Goal: Information Seeking & Learning: Learn about a topic

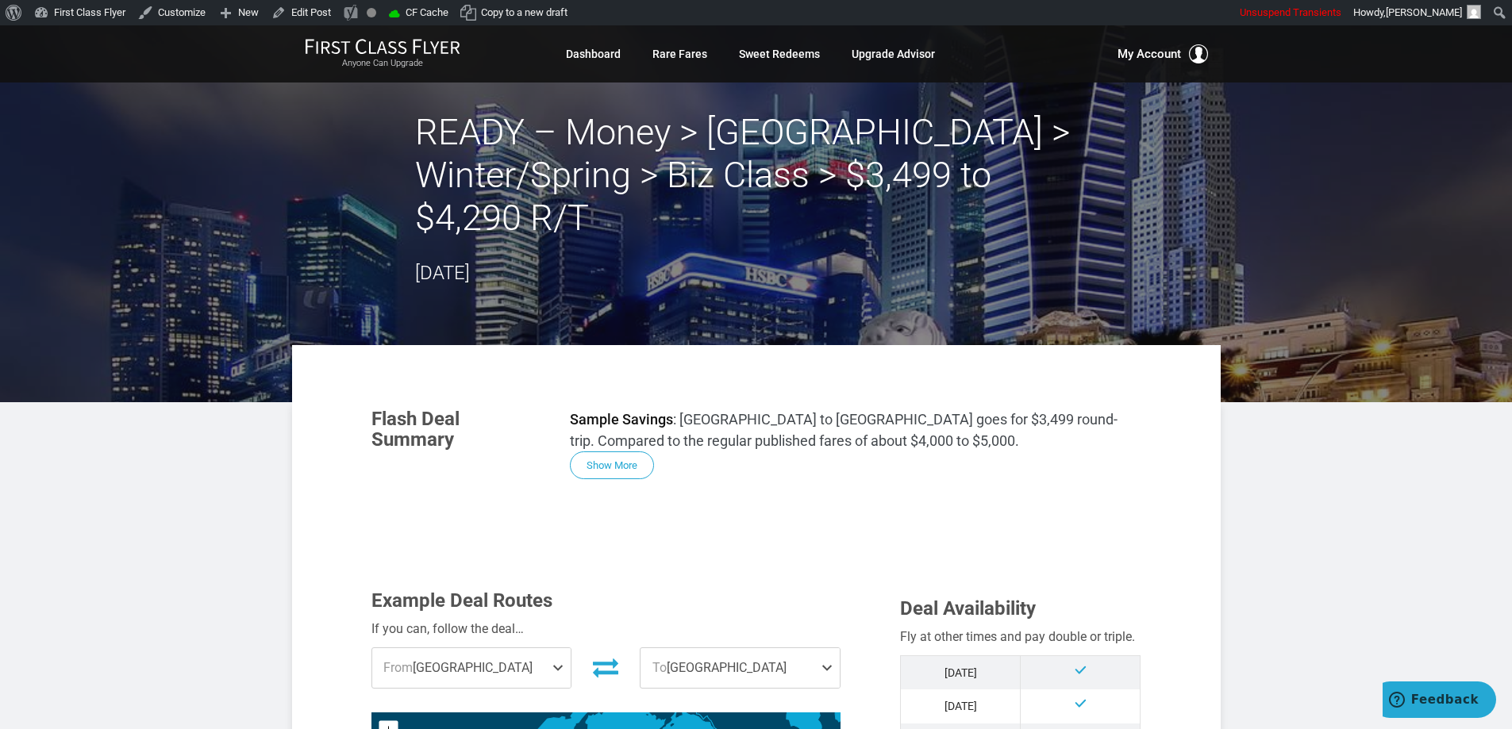
click at [502, 168] on h2 "READY – Money > Southeast Asia > Winter/Spring > Biz Class > $3,499 to $4,290 R…" at bounding box center [756, 175] width 683 height 129
drag, startPoint x: 598, startPoint y: 150, endPoint x: 722, endPoint y: 157, distance: 124.8
click at [598, 150] on h2 "READY – Money > Southeast Asia > Winter/Spring > Biz Class > $3,499 to $4,290 R…" at bounding box center [756, 175] width 683 height 129
drag, startPoint x: 722, startPoint y: 157, endPoint x: 679, endPoint y: 179, distance: 47.9
click at [722, 158] on h2 "READY – Money > Southeast Asia > Winter/Spring > Biz Class > $3,499 to $4,290 R…" at bounding box center [756, 175] width 683 height 129
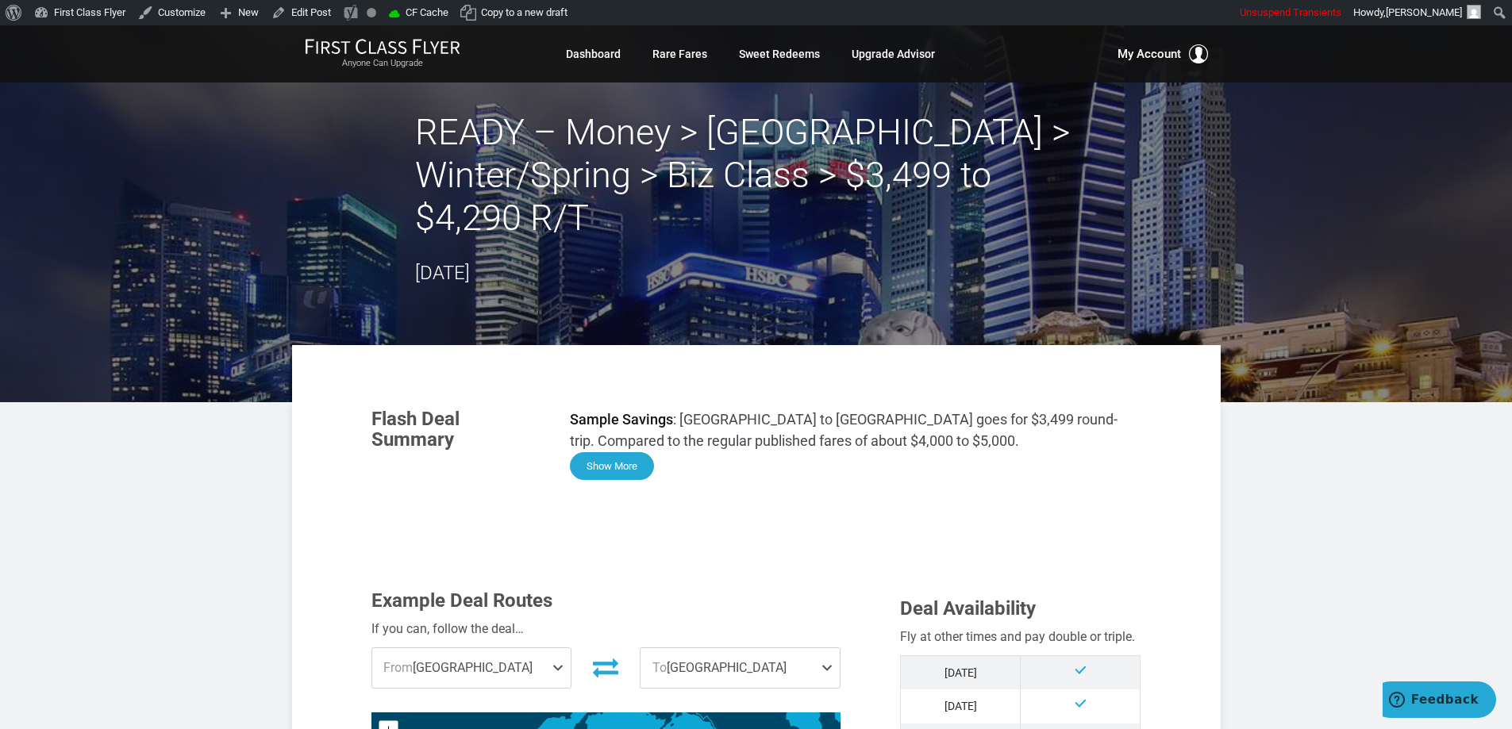
click at [625, 465] on button "Show More" at bounding box center [612, 466] width 84 height 28
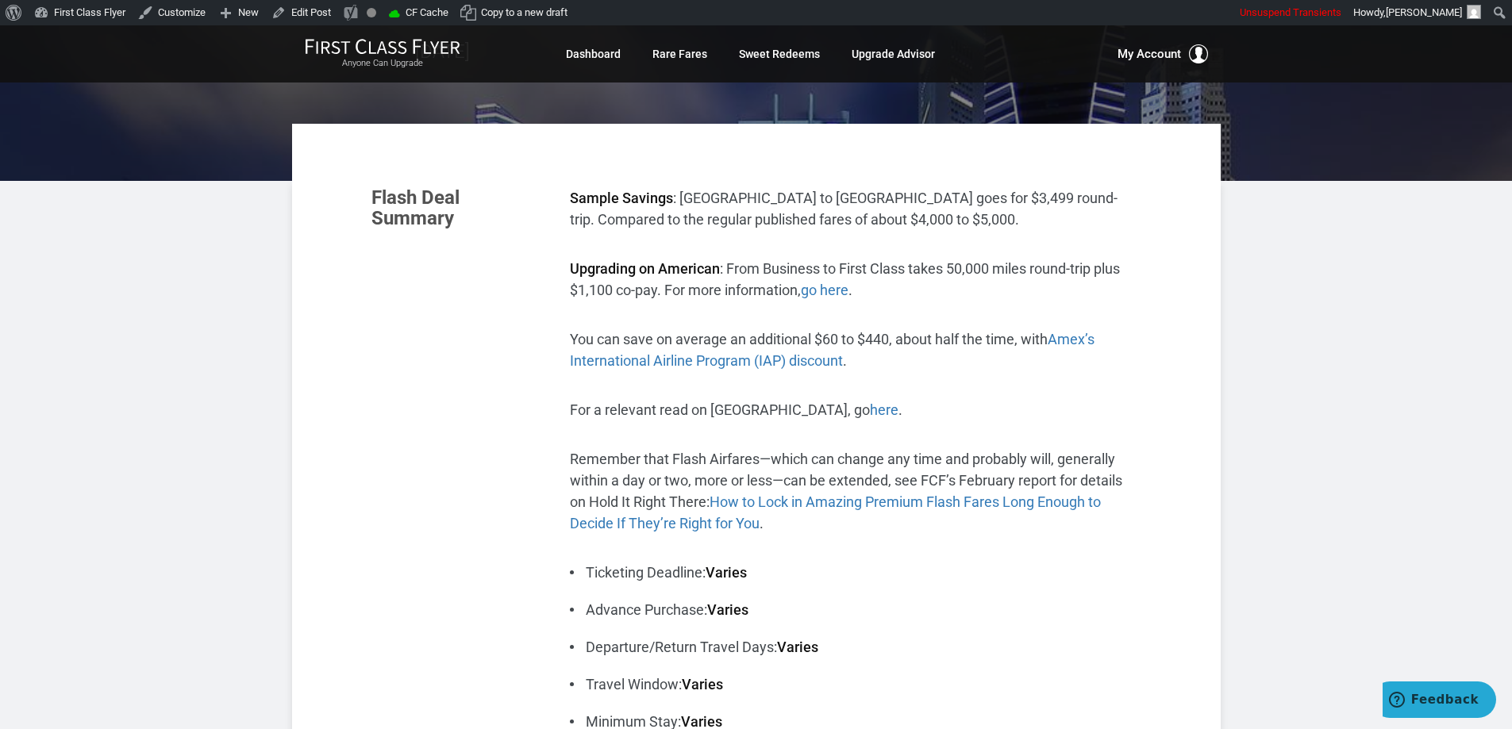
scroll to position [248, 0]
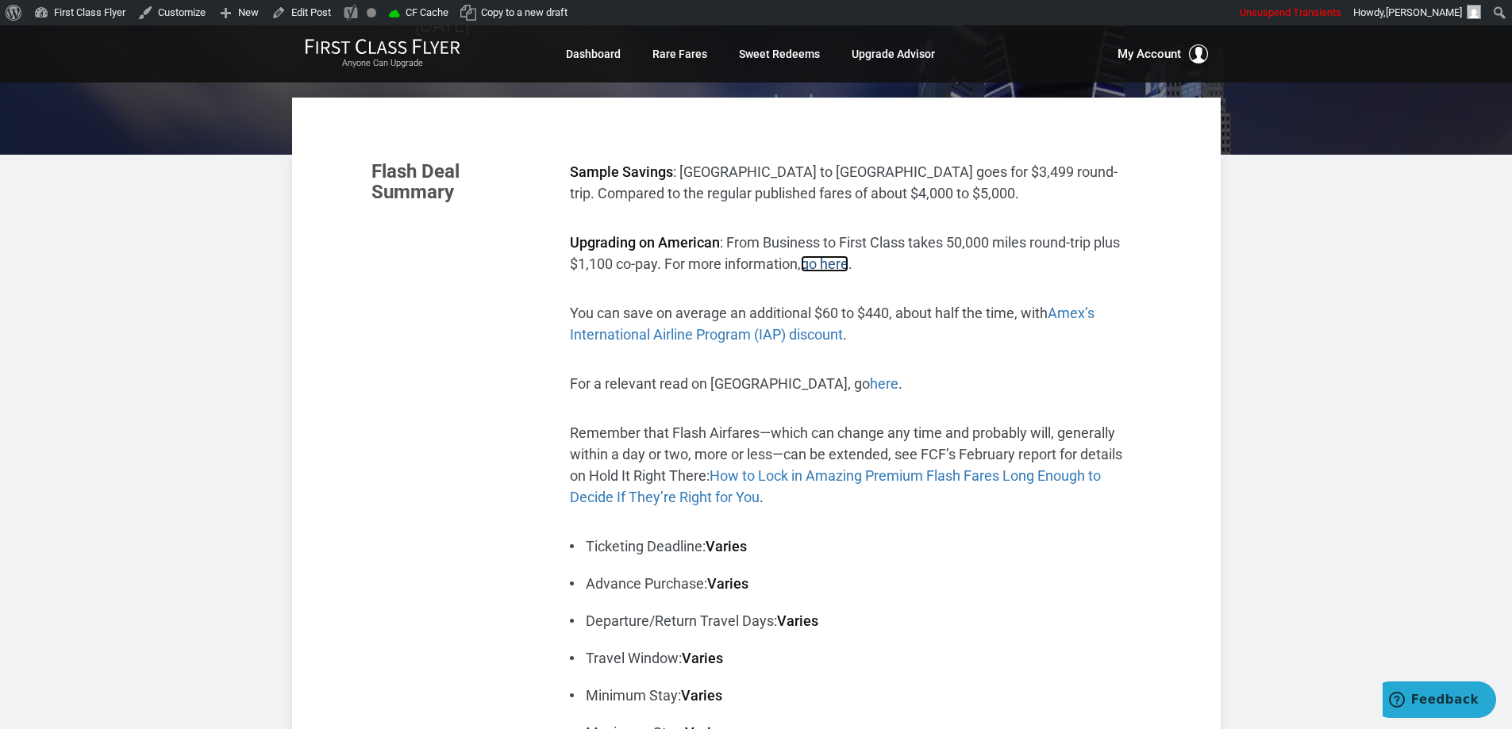
click at [834, 260] on link "go here" at bounding box center [825, 264] width 48 height 17
click at [1075, 309] on span "Amex’s International Airline Program (IAP) discount" at bounding box center [832, 324] width 525 height 38
click at [870, 383] on link "here" at bounding box center [884, 383] width 29 height 17
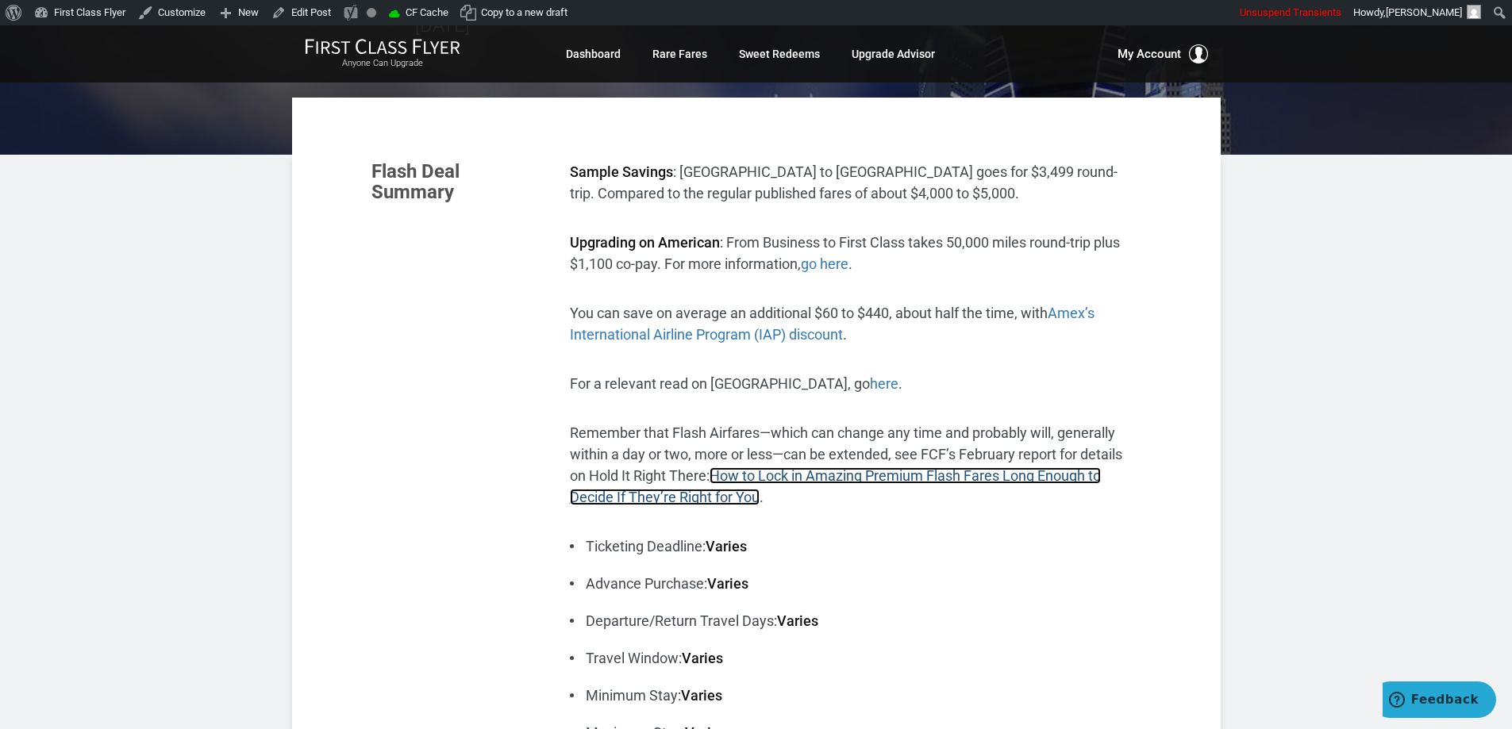
click at [879, 471] on link "How to Lock in Amazing Premium Flash Fares Long Enough to Decide If They’re Rig…" at bounding box center [835, 486] width 531 height 38
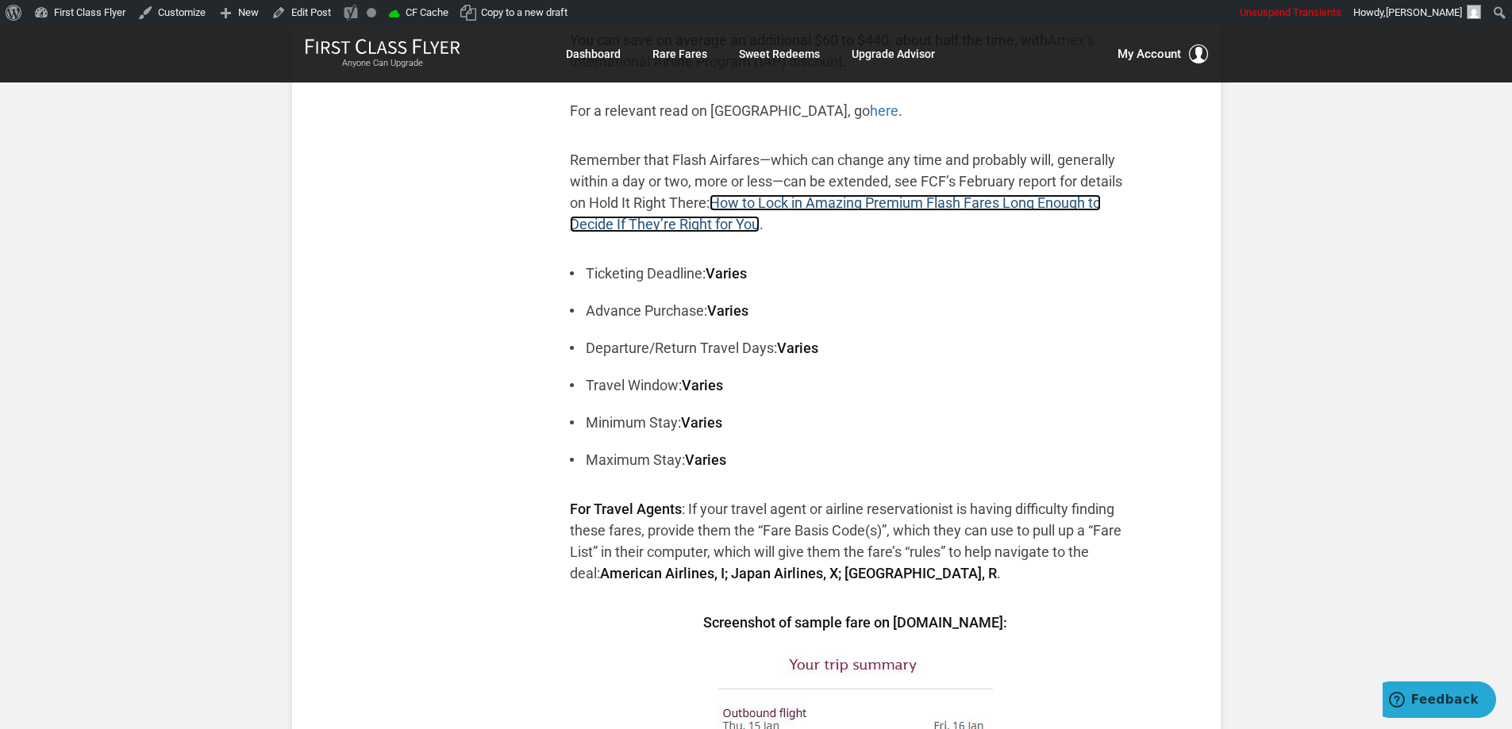
scroll to position [644, 0]
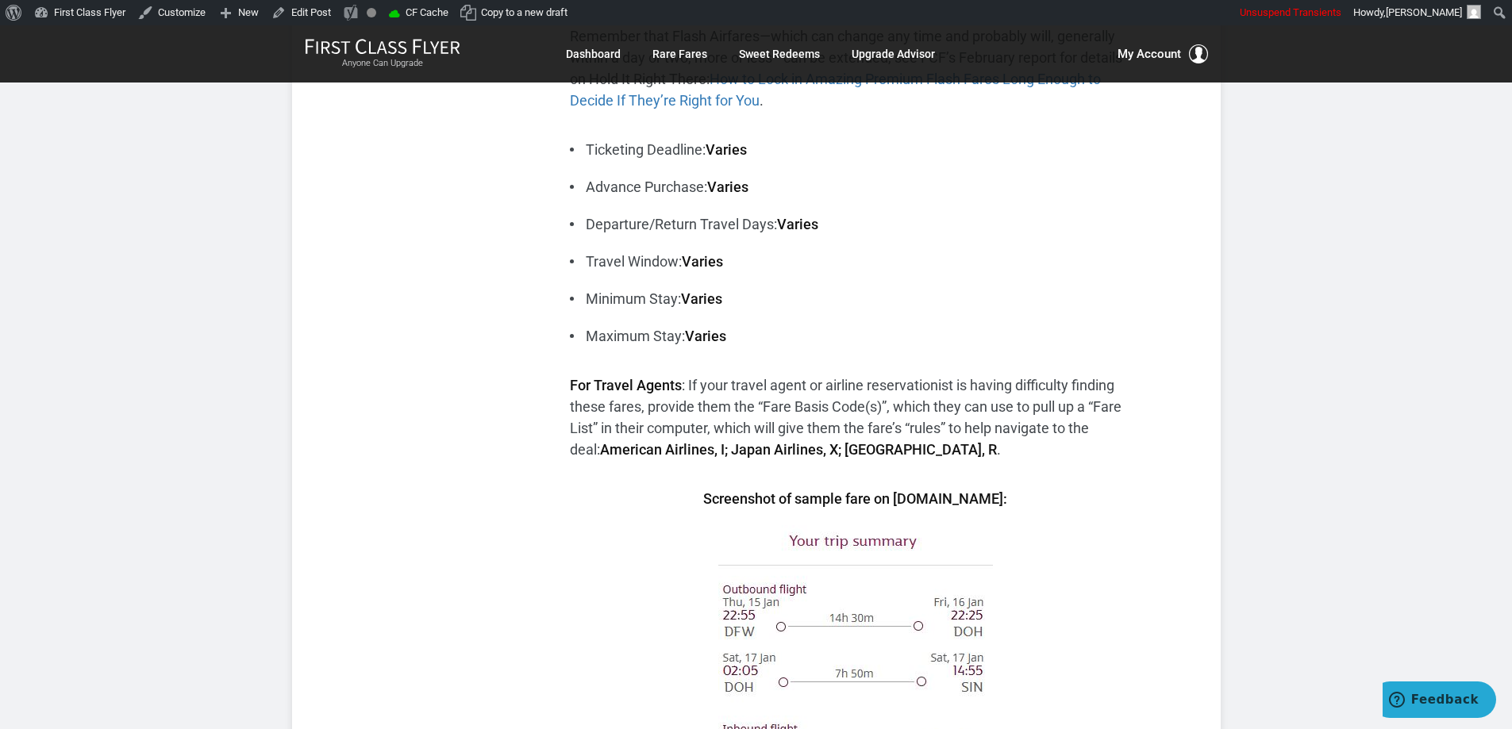
click at [1004, 294] on li "Minimum Stay: Varies" at bounding box center [855, 298] width 571 height 21
click at [1034, 245] on ul "Ticketing Deadline: Varies Advance Purchase: Varies Departure/Return Travel Day…" at bounding box center [855, 243] width 571 height 208
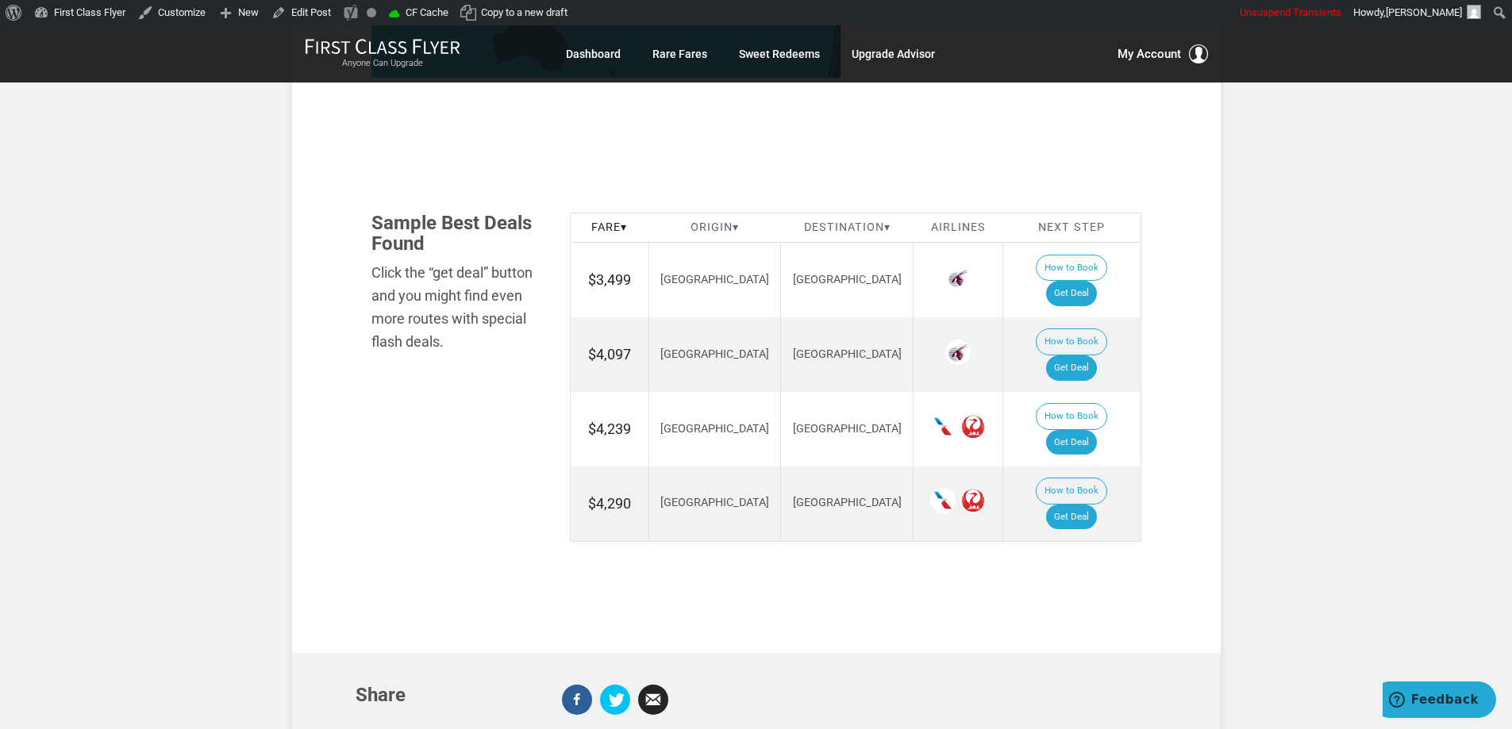
scroll to position [1994, 0]
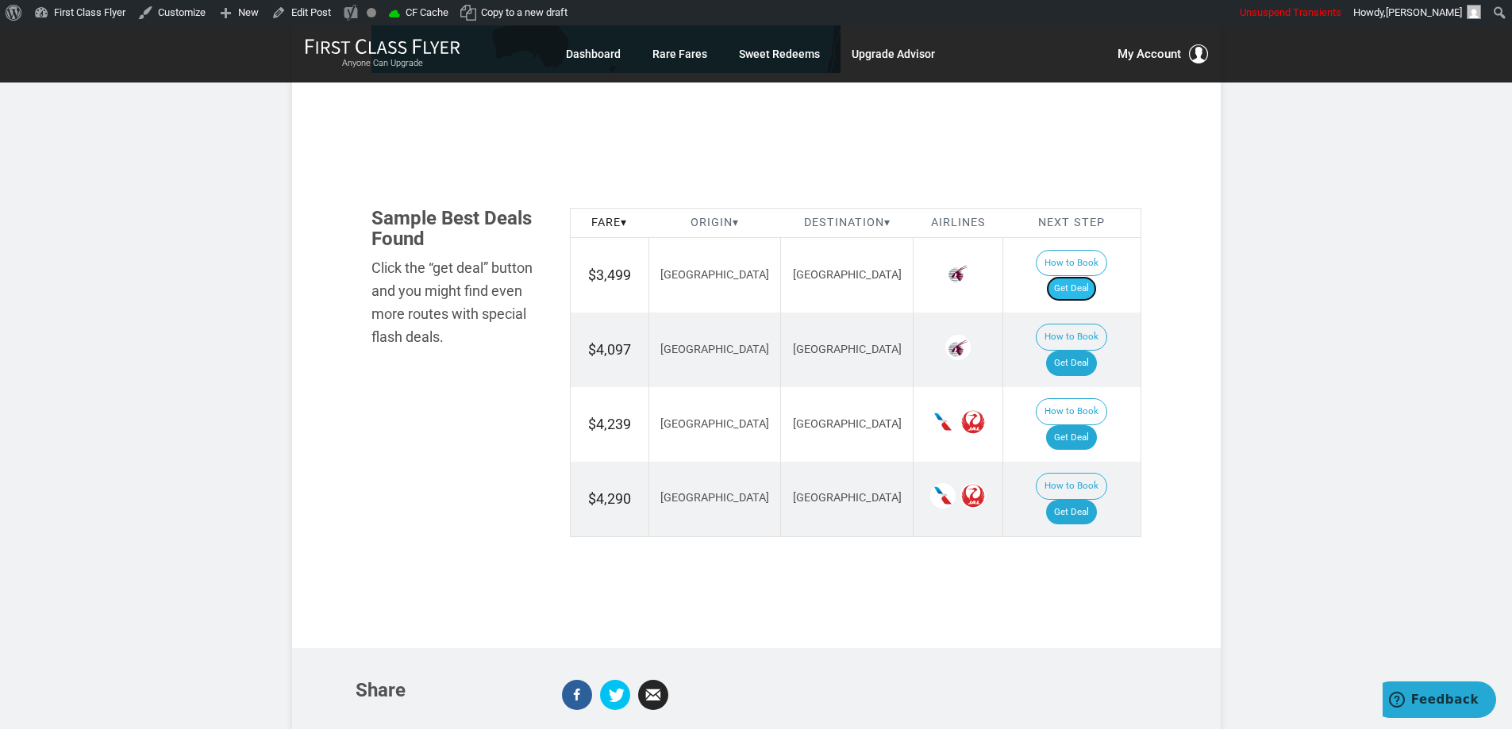
click at [1083, 276] on link "Get Deal" at bounding box center [1071, 288] width 51 height 25
click at [1082, 351] on link "Get Deal" at bounding box center [1071, 363] width 51 height 25
click at [1079, 425] on link "Get Deal" at bounding box center [1071, 437] width 51 height 25
click at [1072, 500] on link "Get Deal" at bounding box center [1071, 512] width 51 height 25
click at [1092, 276] on link "Get Deal" at bounding box center [1071, 288] width 51 height 25
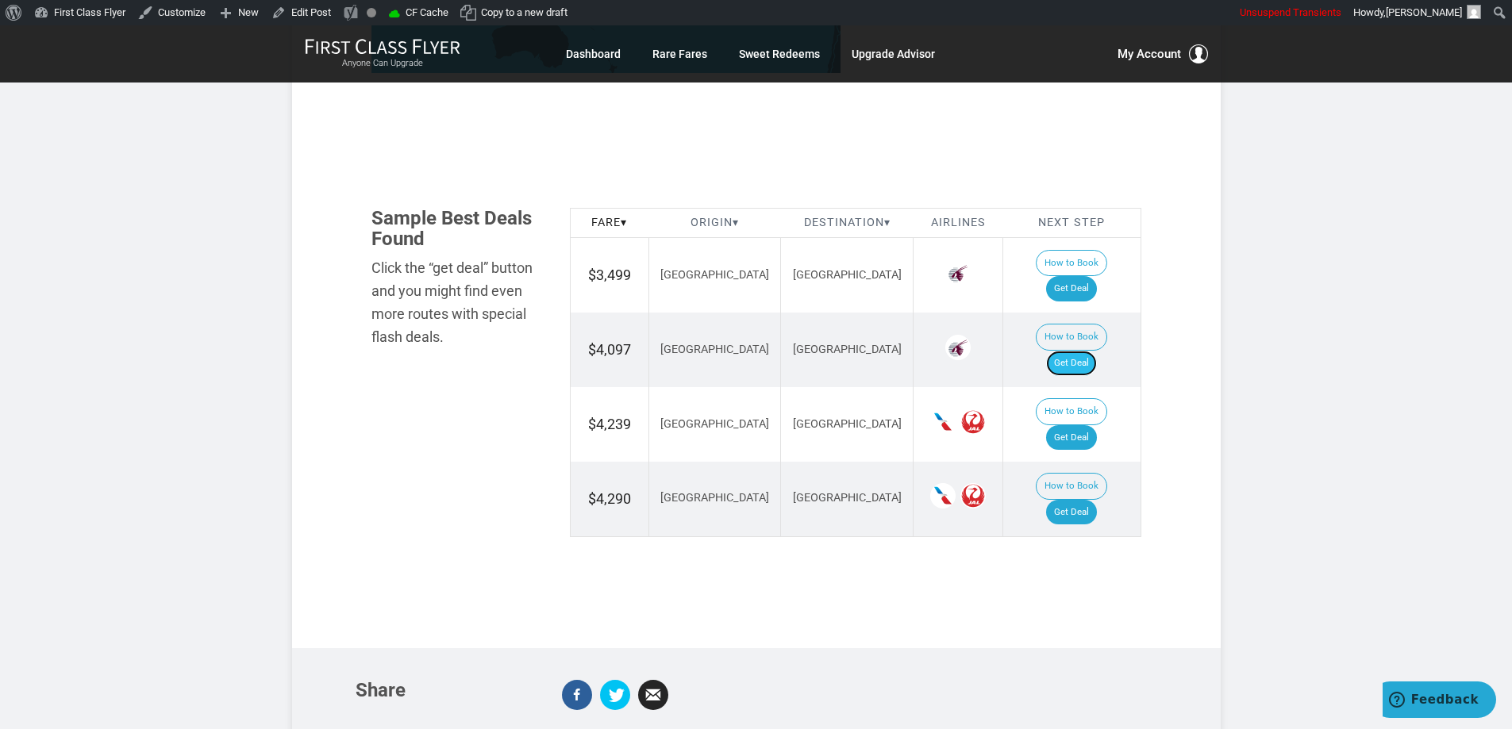
click at [1086, 351] on link "Get Deal" at bounding box center [1071, 363] width 51 height 25
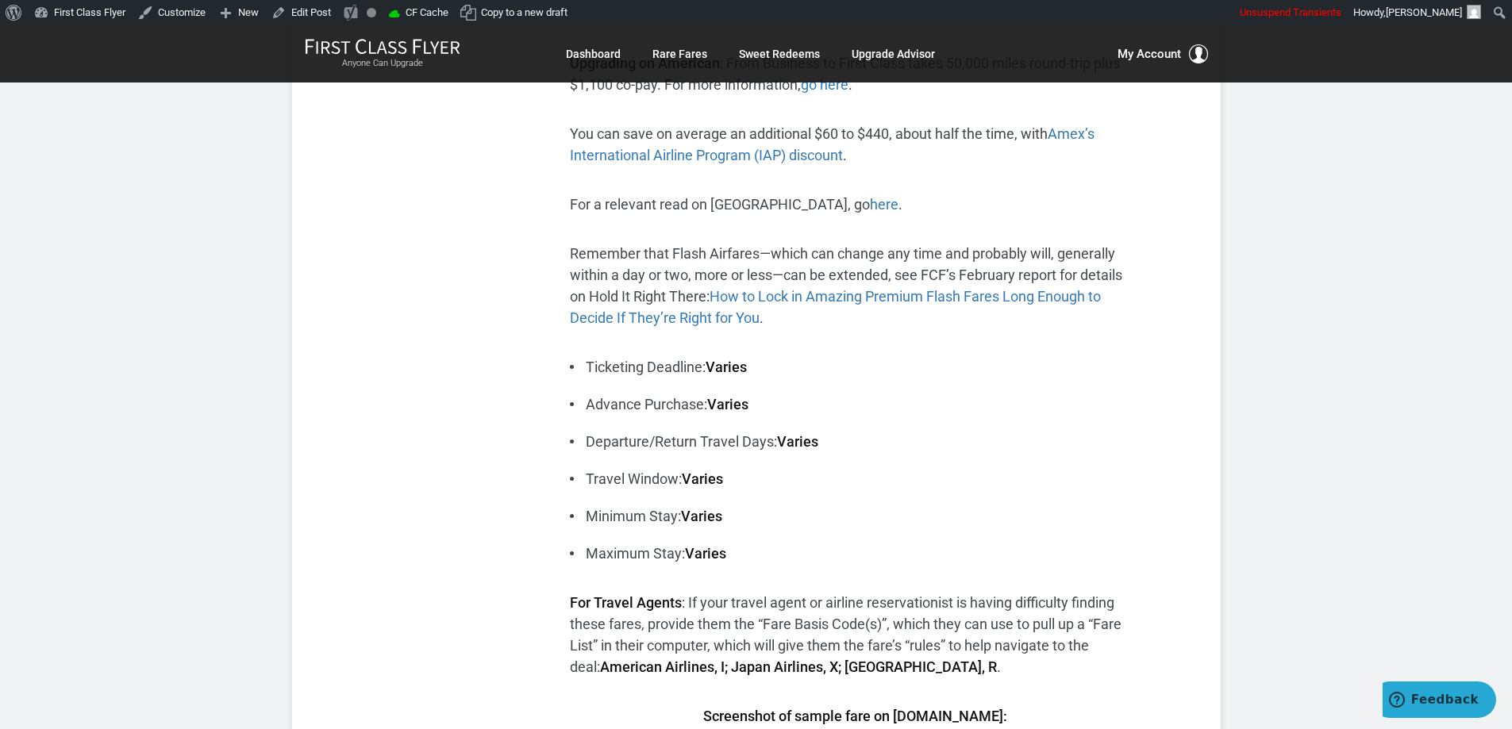
scroll to position [0, 0]
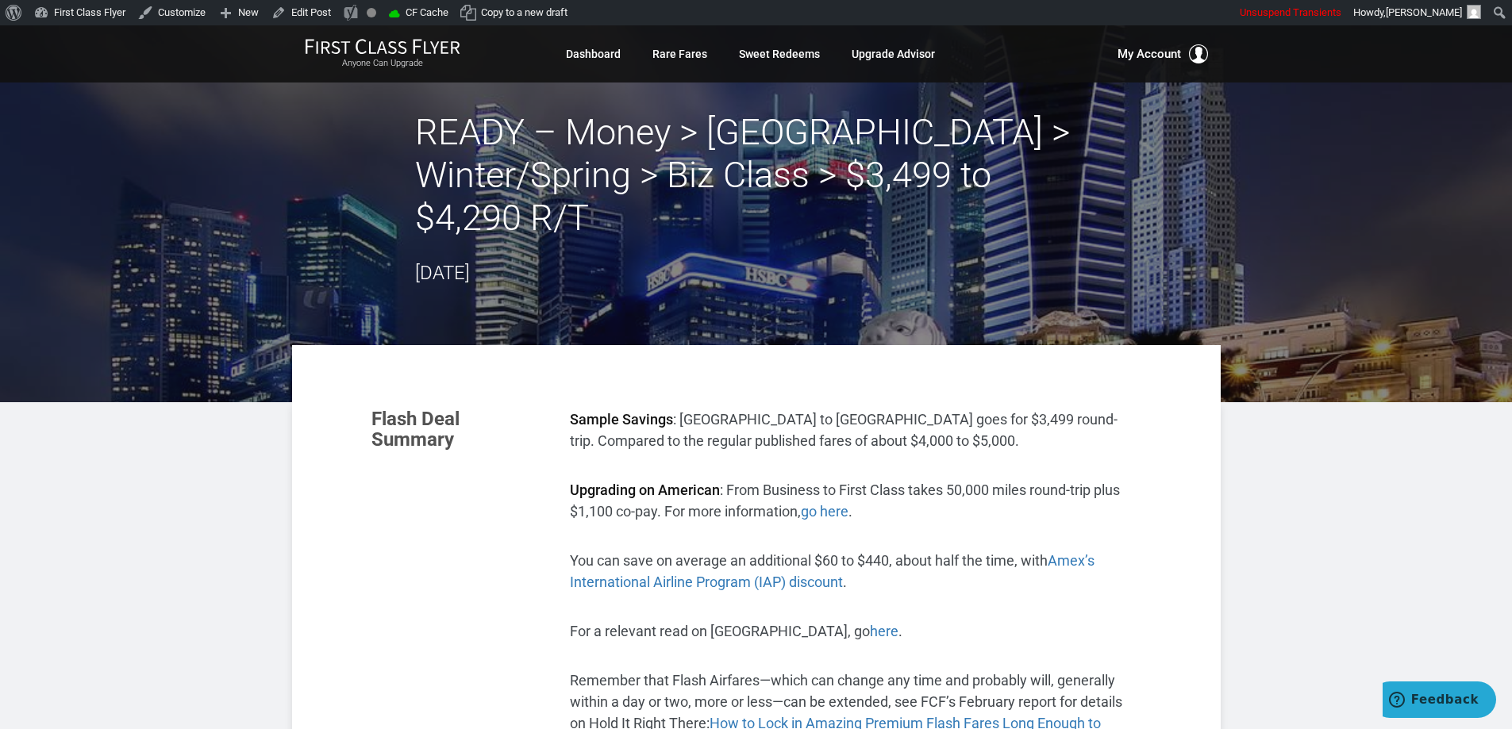
click at [421, 117] on h2 "READY – Money > Southeast Asia > Winter/Spring > Biz Class > $3,499 to $4,290 R…" at bounding box center [756, 175] width 683 height 129
drag, startPoint x: 610, startPoint y: 130, endPoint x: 686, endPoint y: 150, distance: 78.7
click at [612, 133] on h2 "READY – Money > Southeast Asia > Winter/Spring > Biz Class > $3,499 to $4,290 R…" at bounding box center [756, 175] width 683 height 129
click at [792, 173] on h2 "READY – Money > Southeast Asia > Winter/Spring > Biz Class > $3,499 to $4,290 R…" at bounding box center [756, 175] width 683 height 129
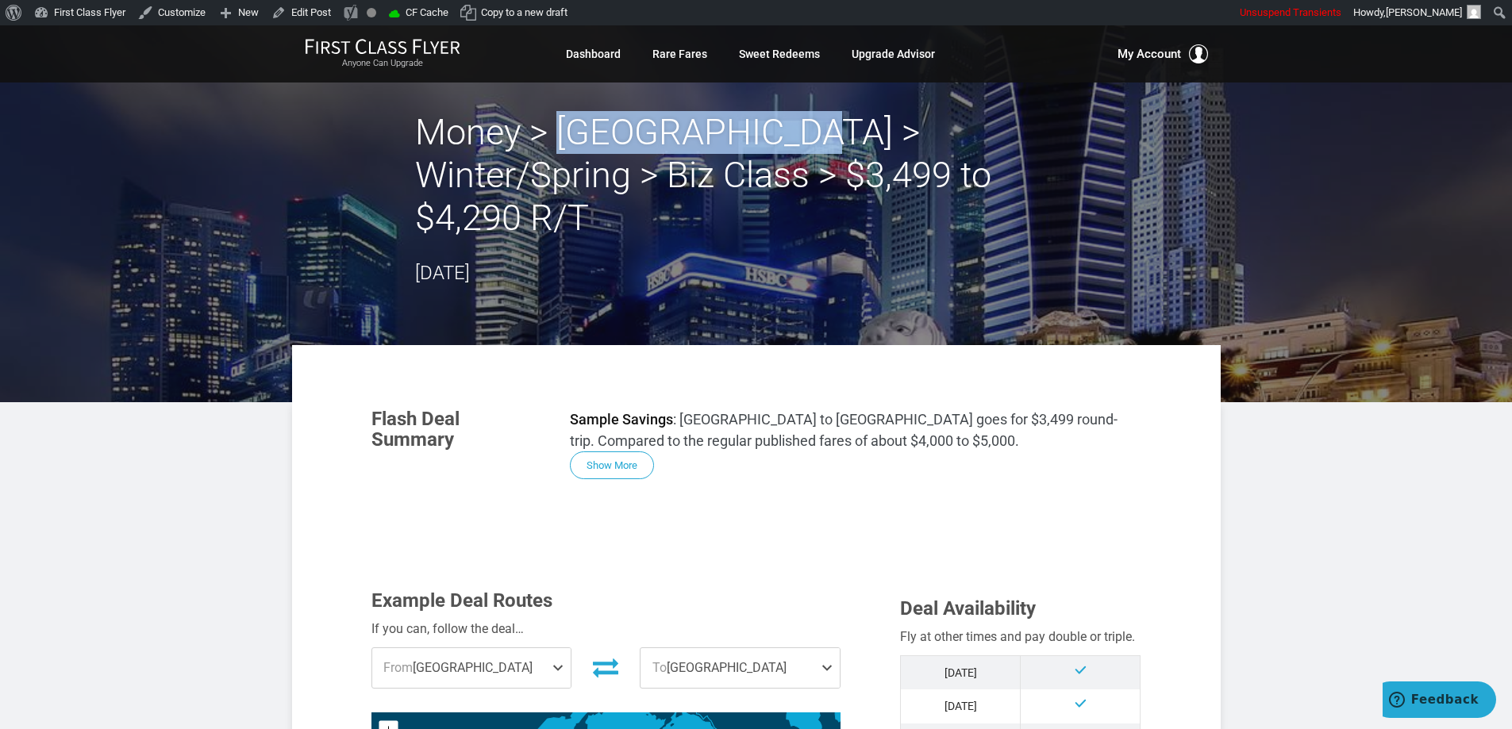
drag, startPoint x: 790, startPoint y: 140, endPoint x: 560, endPoint y: 140, distance: 230.9
click at [560, 140] on h2 "Money > Southeast Asia > Winter/Spring > Biz Class > $3,499 to $4,290 R/T" at bounding box center [756, 175] width 683 height 129
copy h2 "Southeast Asia"
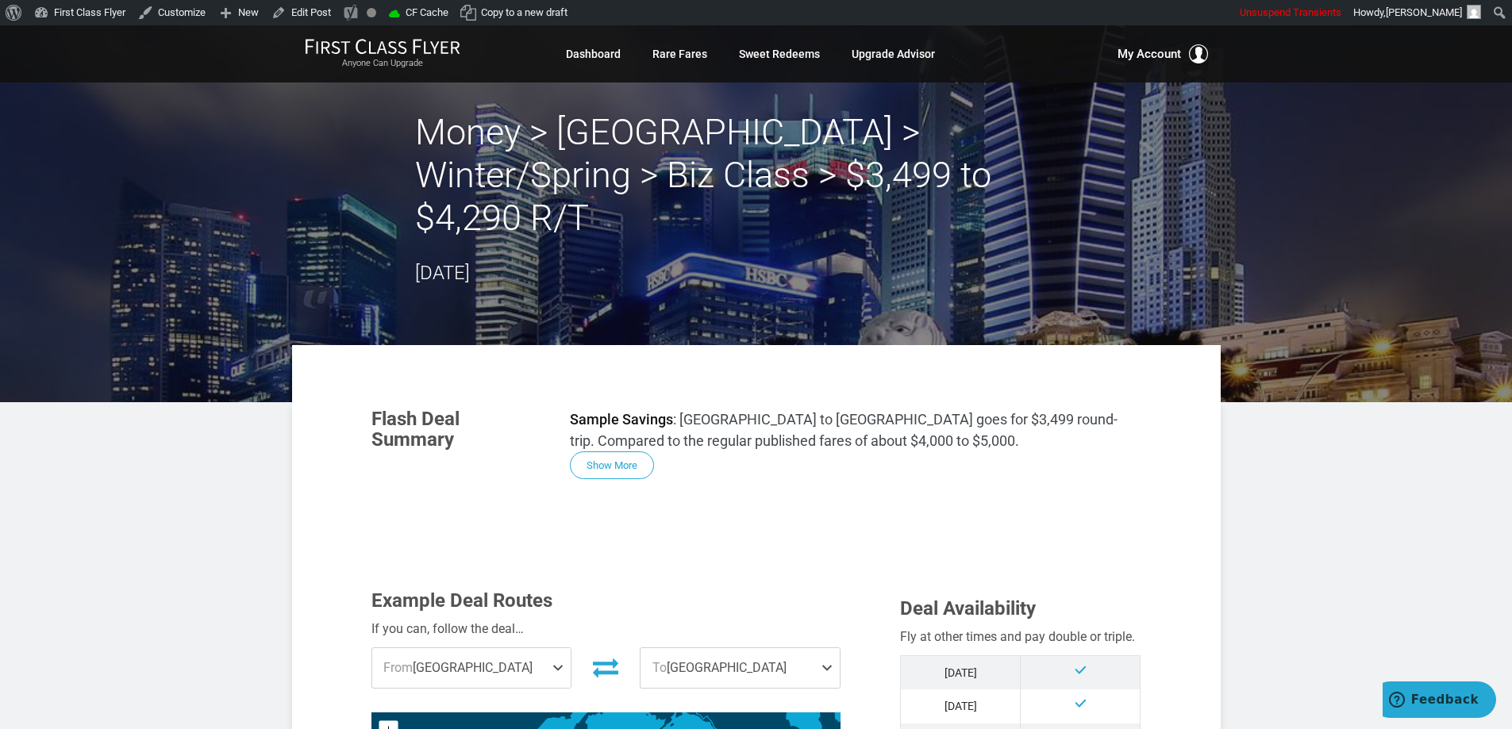
click at [618, 452] on button "Show More" at bounding box center [612, 466] width 84 height 28
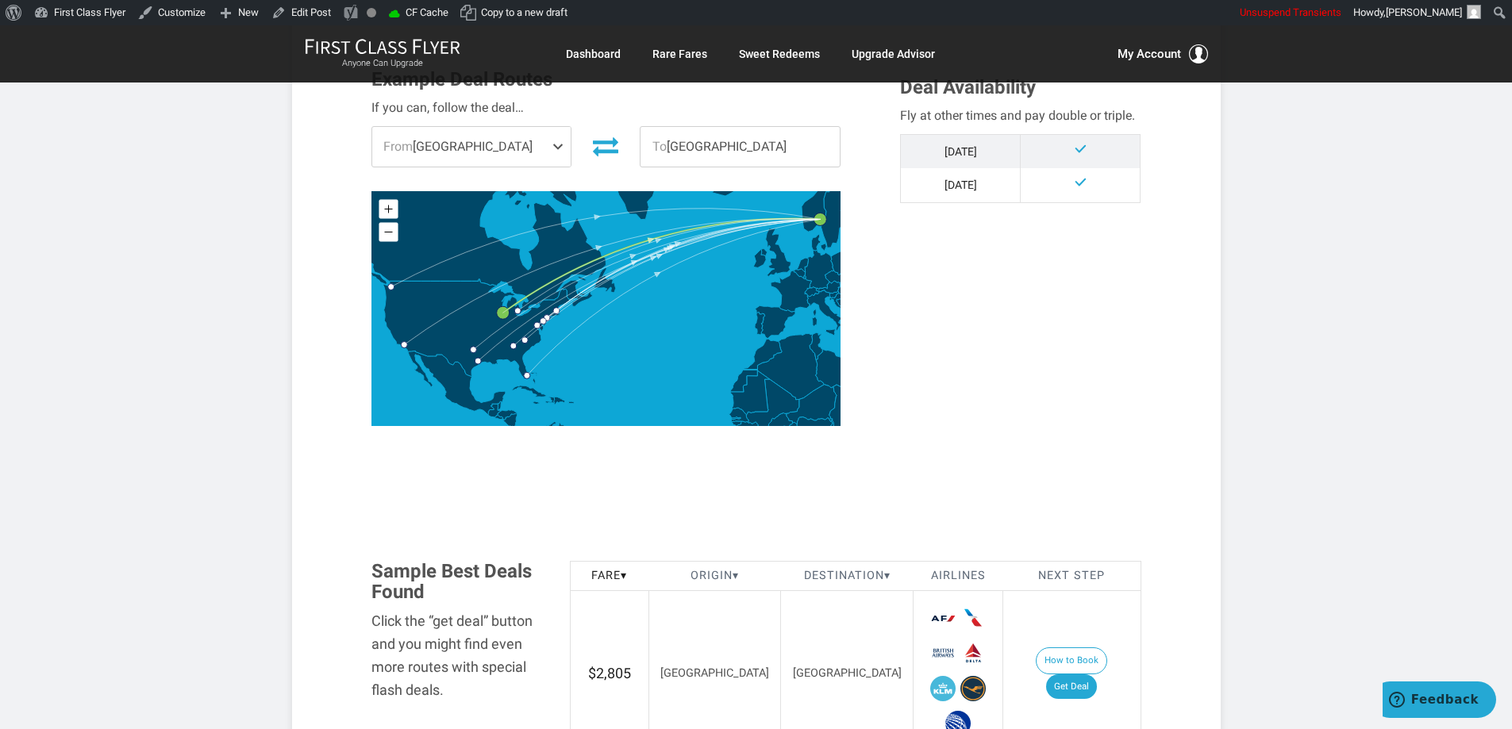
scroll to position [556, 0]
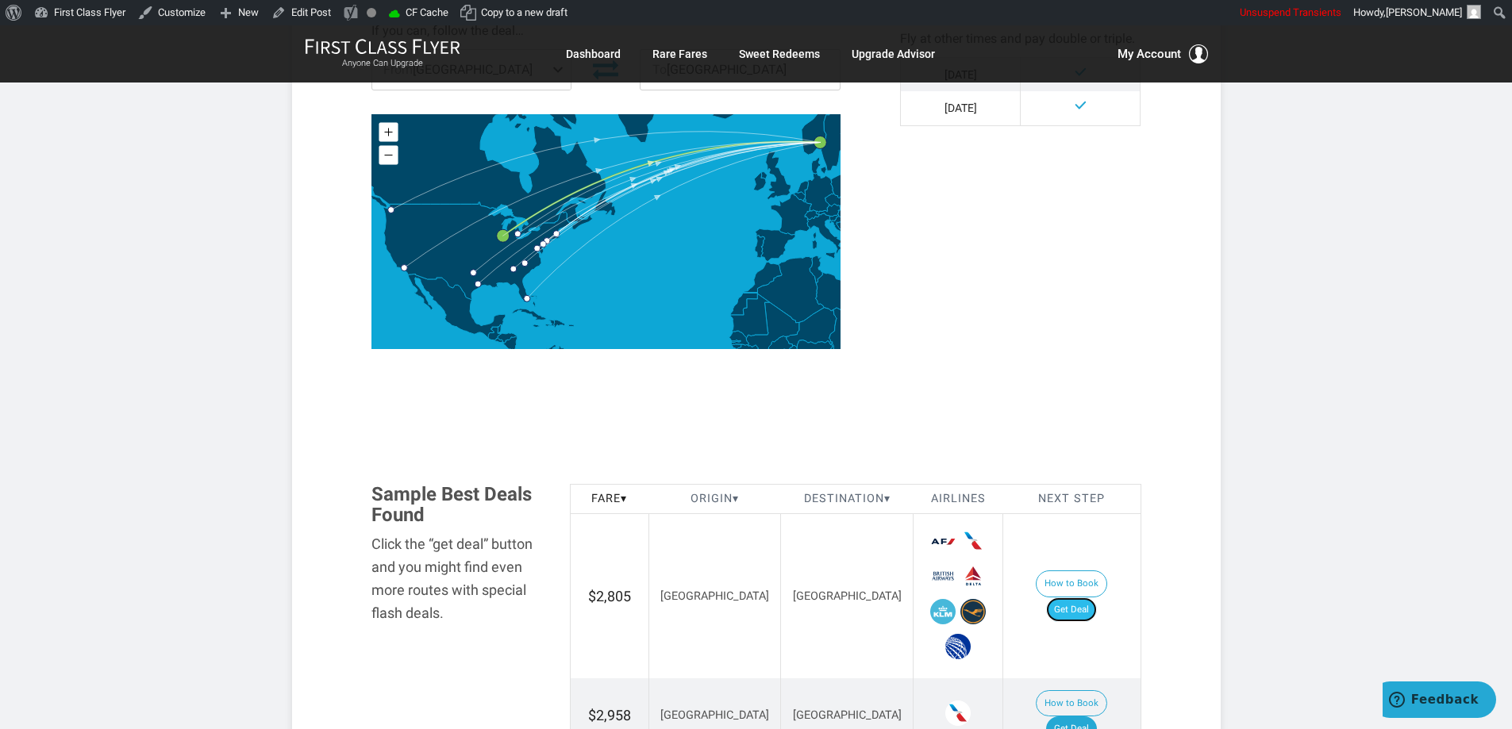
click at [1089, 598] on link "Get Deal" at bounding box center [1071, 610] width 51 height 25
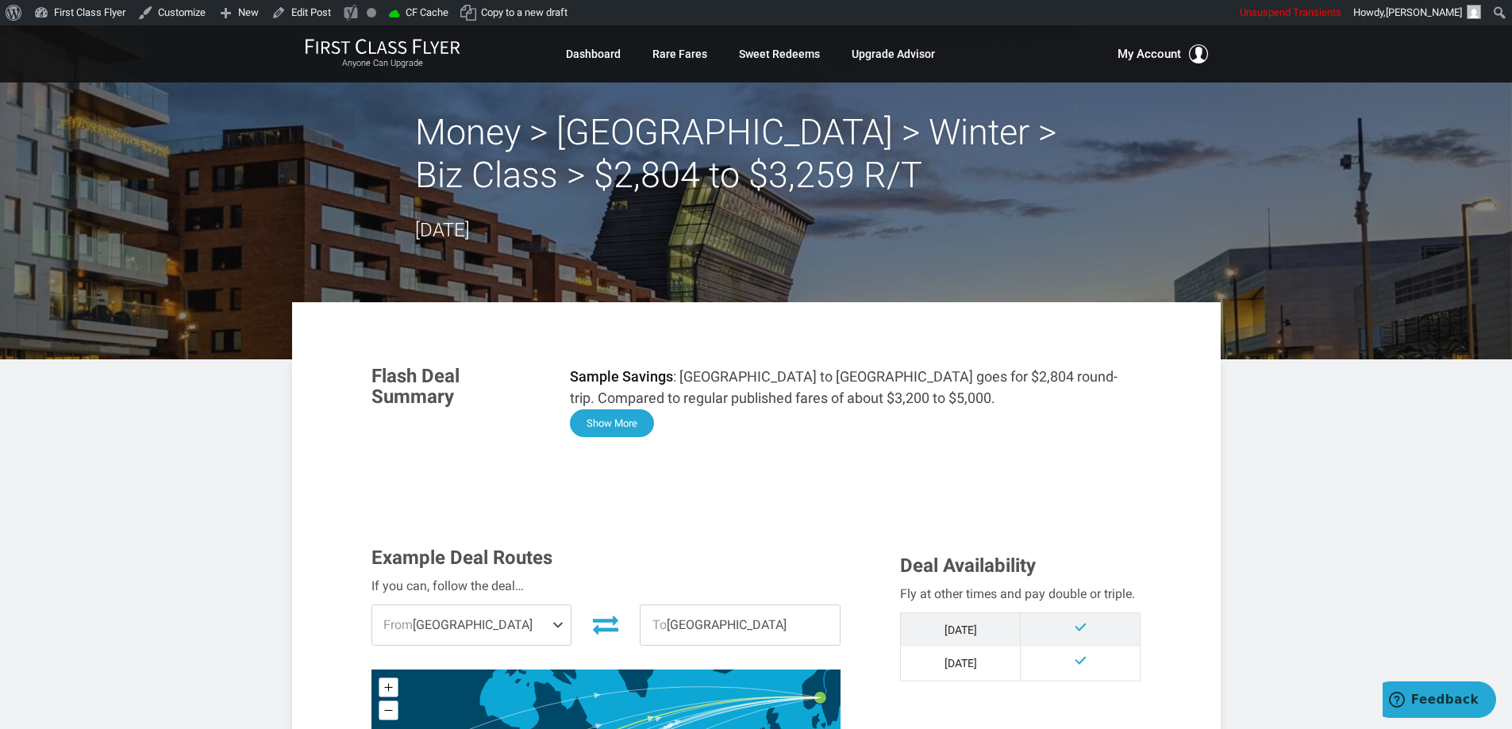
click at [623, 421] on button "Show More" at bounding box center [612, 424] width 84 height 28
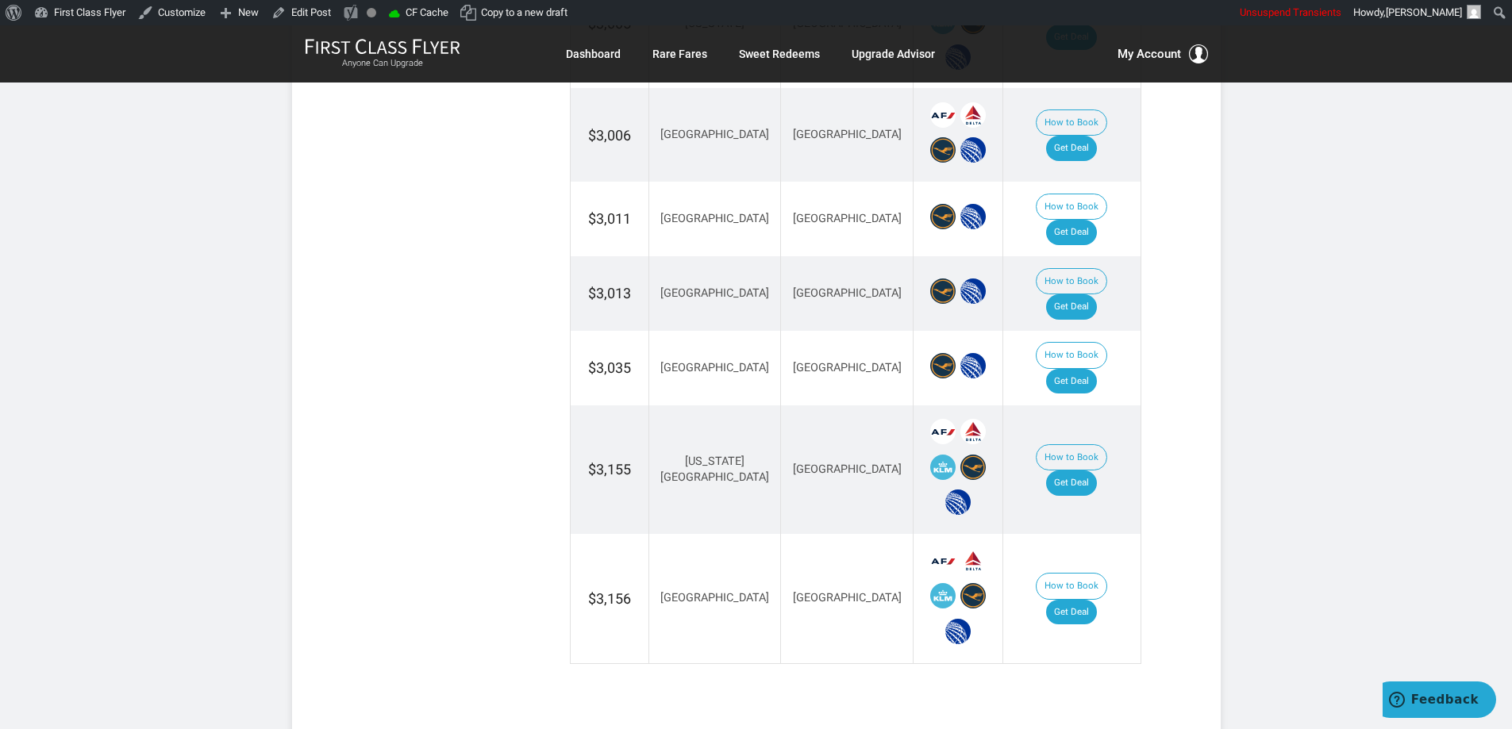
scroll to position [3254, 0]
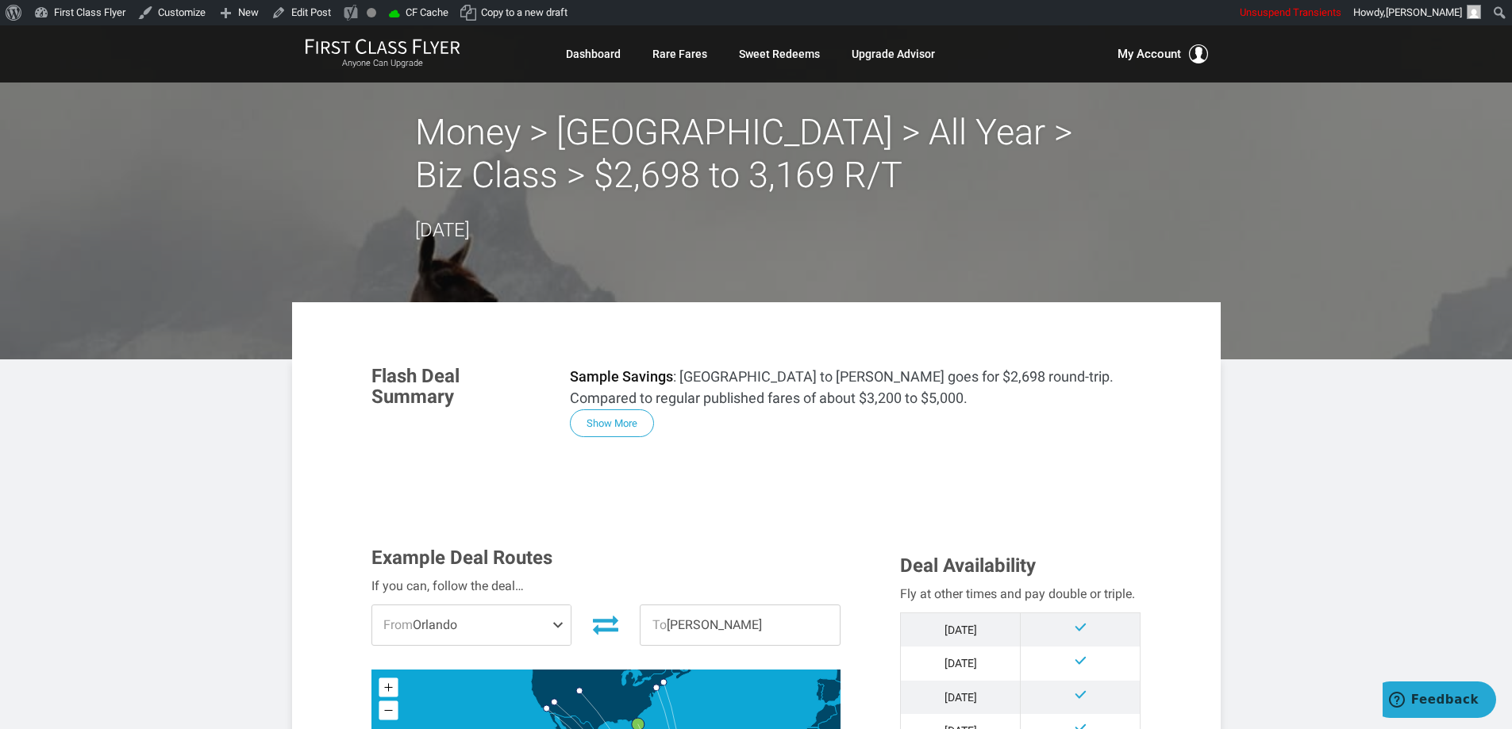
drag, startPoint x: 590, startPoint y: 430, endPoint x: 609, endPoint y: 431, distance: 18.3
click at [591, 430] on button "Show More" at bounding box center [612, 424] width 84 height 28
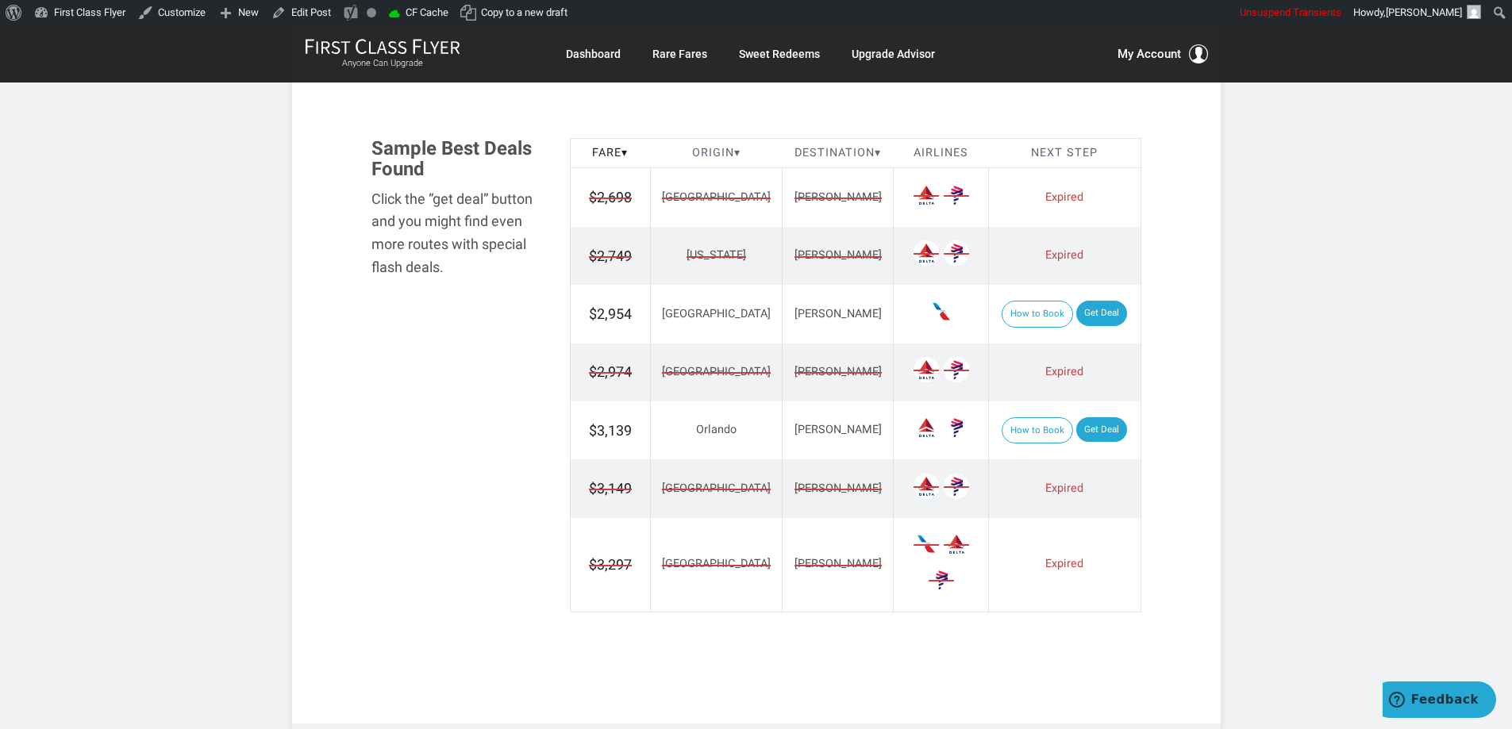
scroll to position [1905, 0]
click at [783, 198] on td "Santiago" at bounding box center [838, 196] width 111 height 59
click at [783, 226] on td "Santiago" at bounding box center [838, 255] width 111 height 58
drag, startPoint x: 806, startPoint y: 224, endPoint x: 806, endPoint y: 233, distance: 9.5
click at [807, 221] on td "Santiago" at bounding box center [838, 196] width 111 height 59
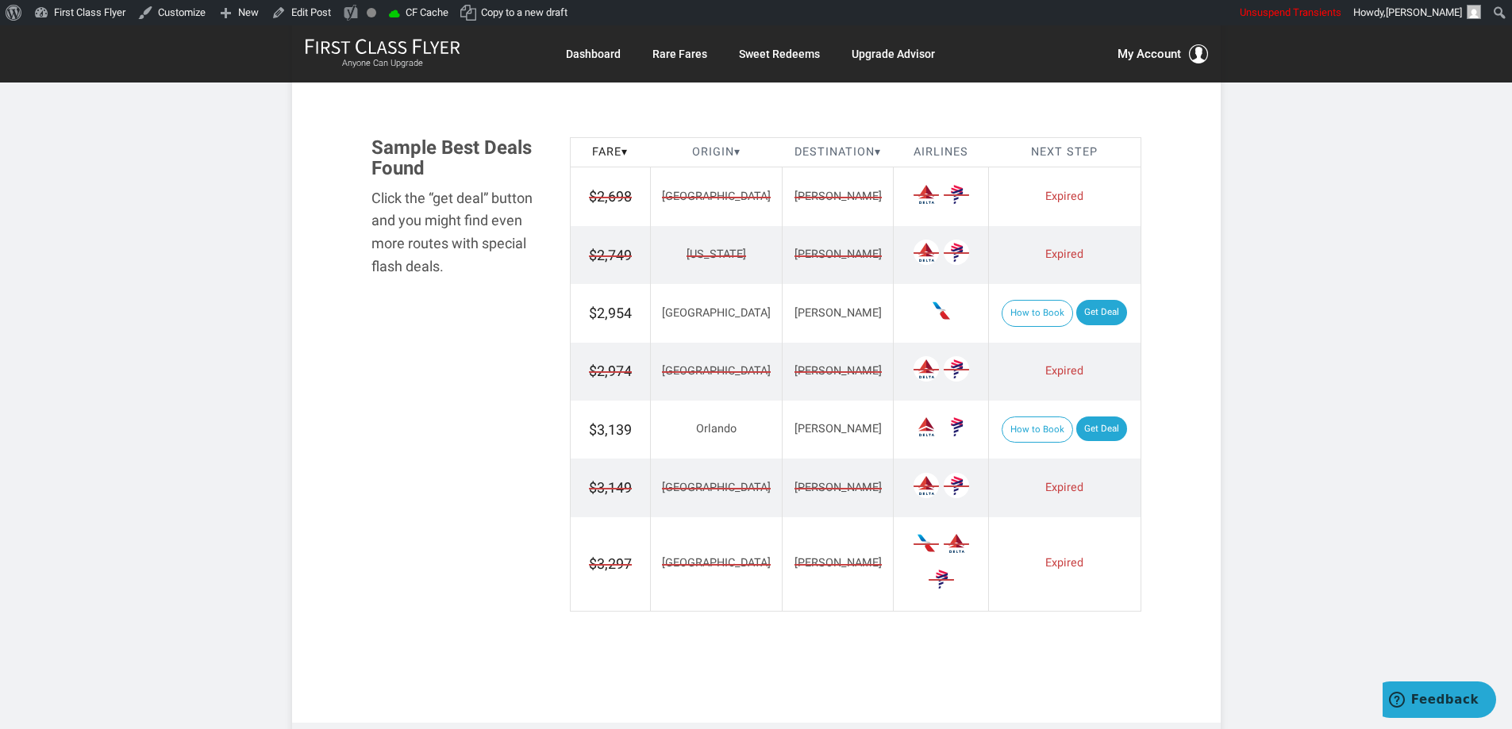
click at [796, 273] on td "Santiago" at bounding box center [838, 255] width 111 height 58
drag, startPoint x: 805, startPoint y: 380, endPoint x: 805, endPoint y: 391, distance: 11.1
click at [805, 383] on td "Santiago" at bounding box center [838, 372] width 111 height 58
drag, startPoint x: 817, startPoint y: 482, endPoint x: 786, endPoint y: 548, distance: 73.2
click at [816, 488] on td "Santiago" at bounding box center [838, 488] width 111 height 58
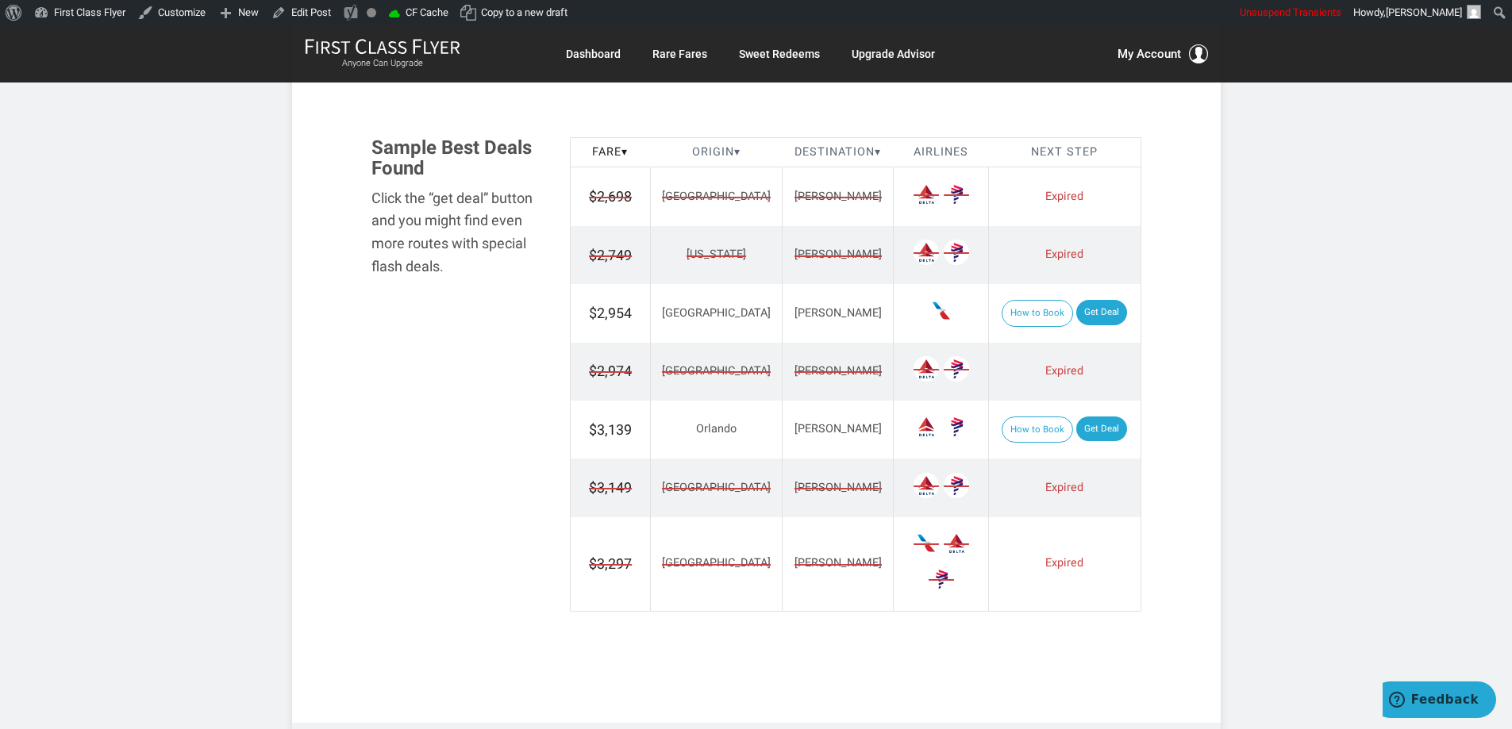
drag, startPoint x: 790, startPoint y: 533, endPoint x: 808, endPoint y: 510, distance: 28.8
click at [790, 535] on td "Santiago" at bounding box center [838, 564] width 111 height 94
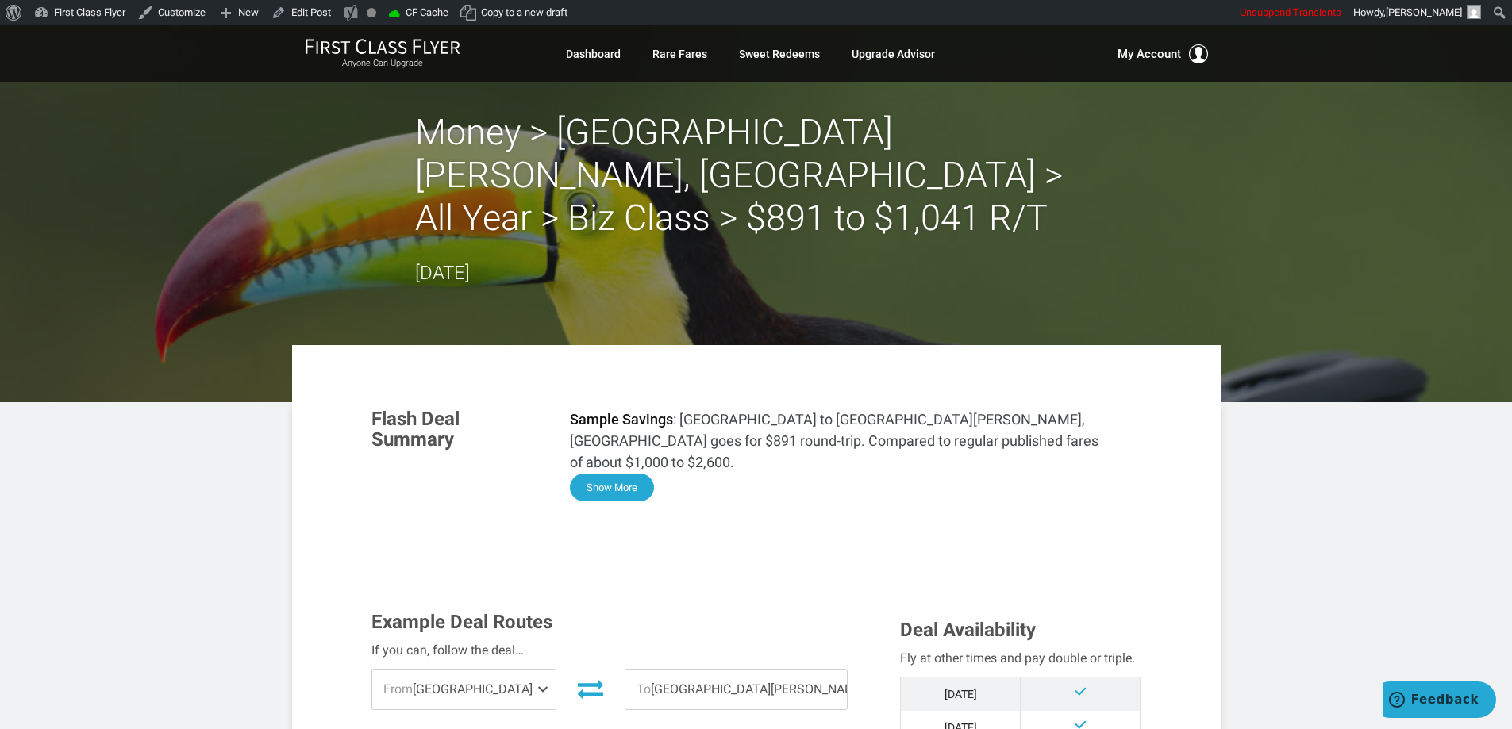
click at [628, 474] on button "Show More" at bounding box center [612, 488] width 84 height 28
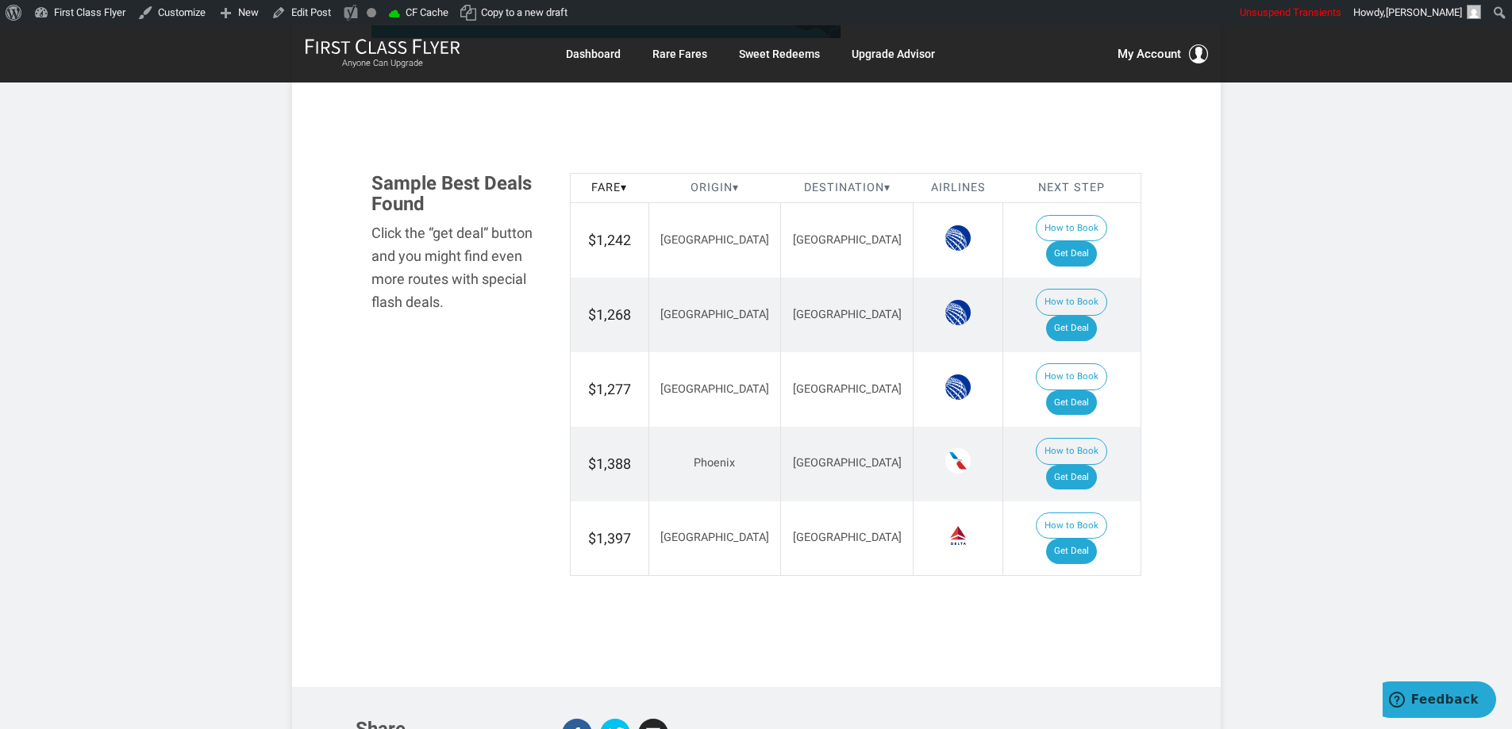
scroll to position [873, 0]
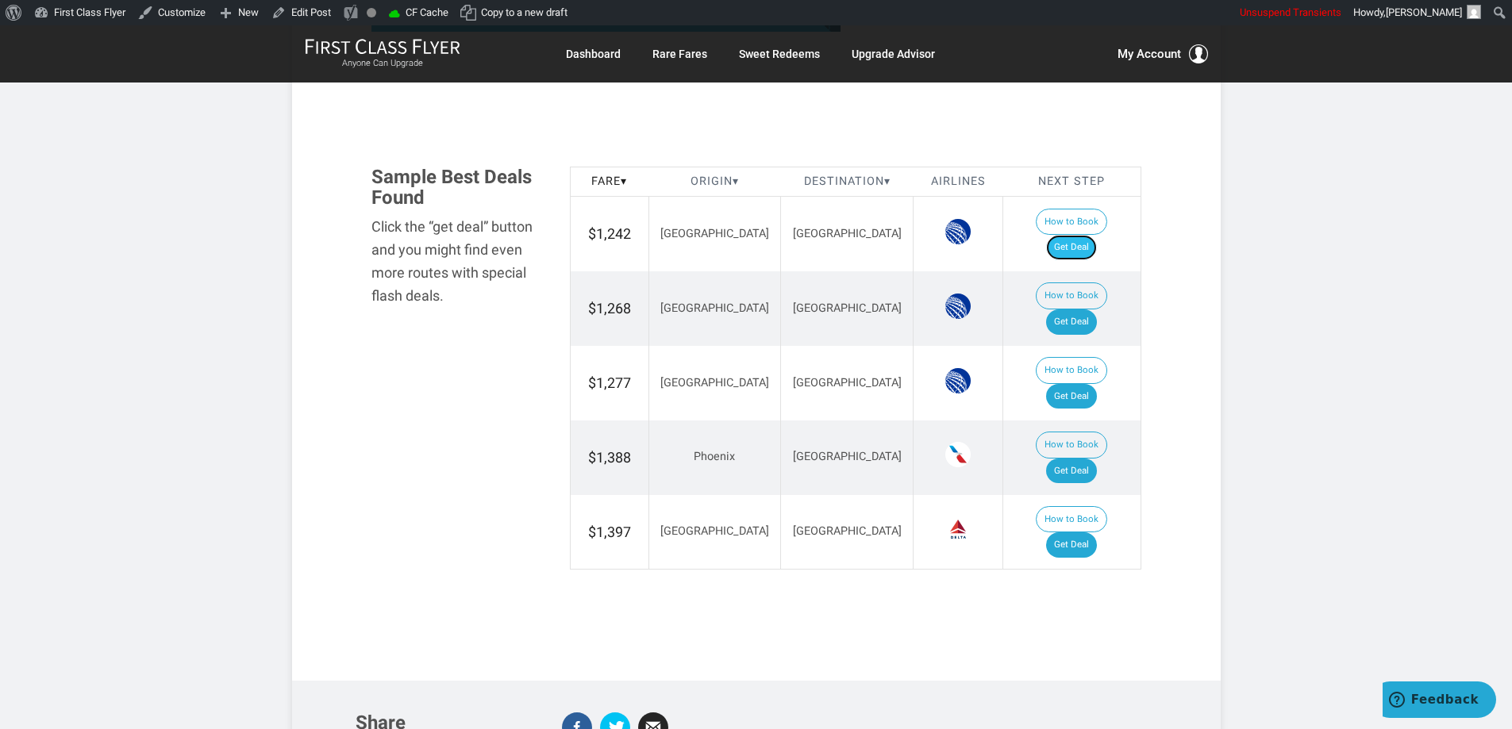
click at [1093, 235] on link "Get Deal" at bounding box center [1071, 247] width 51 height 25
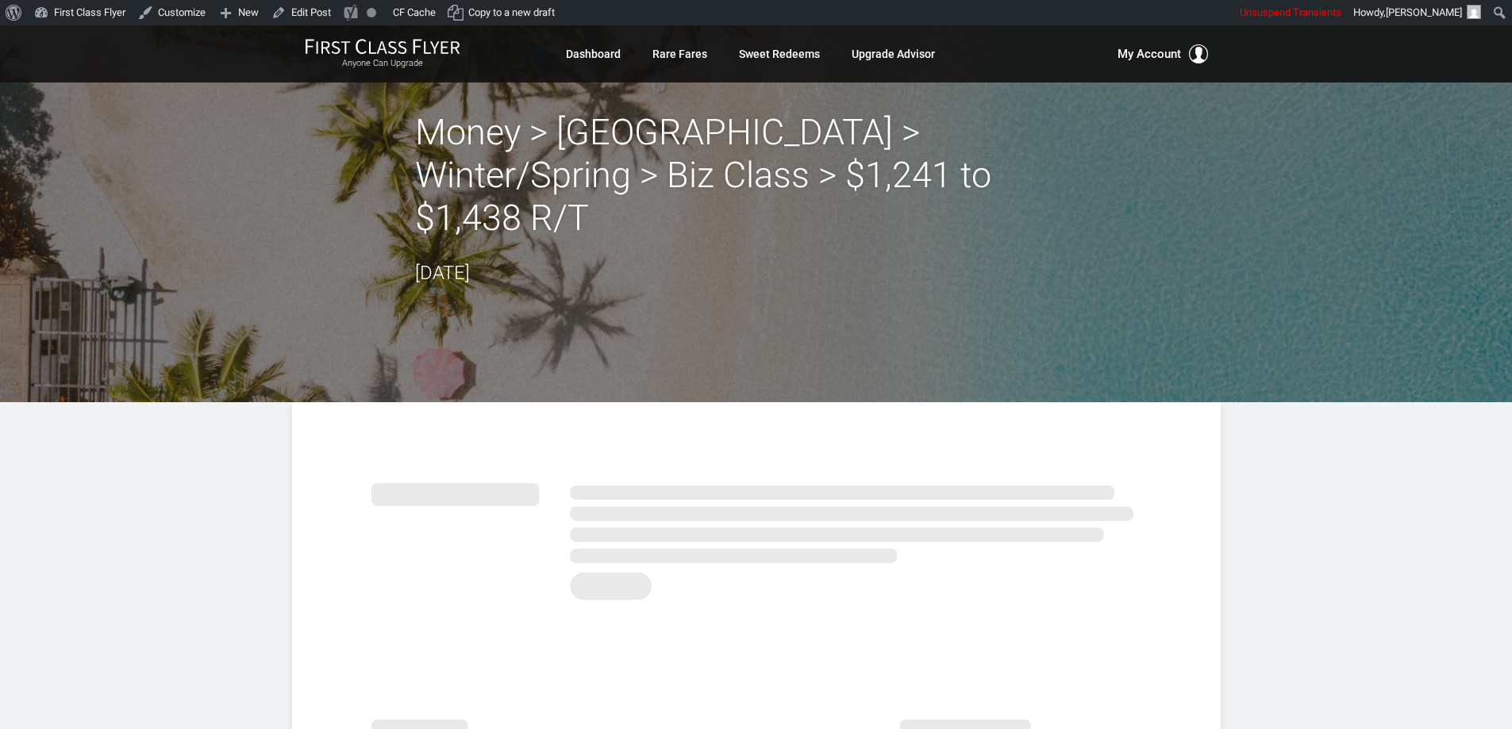
click at [490, 119] on h2 "Money > [GEOGRAPHIC_DATA] > Winter/Spring > Biz Class > $1,241 to $1,438 R/T" at bounding box center [756, 175] width 683 height 129
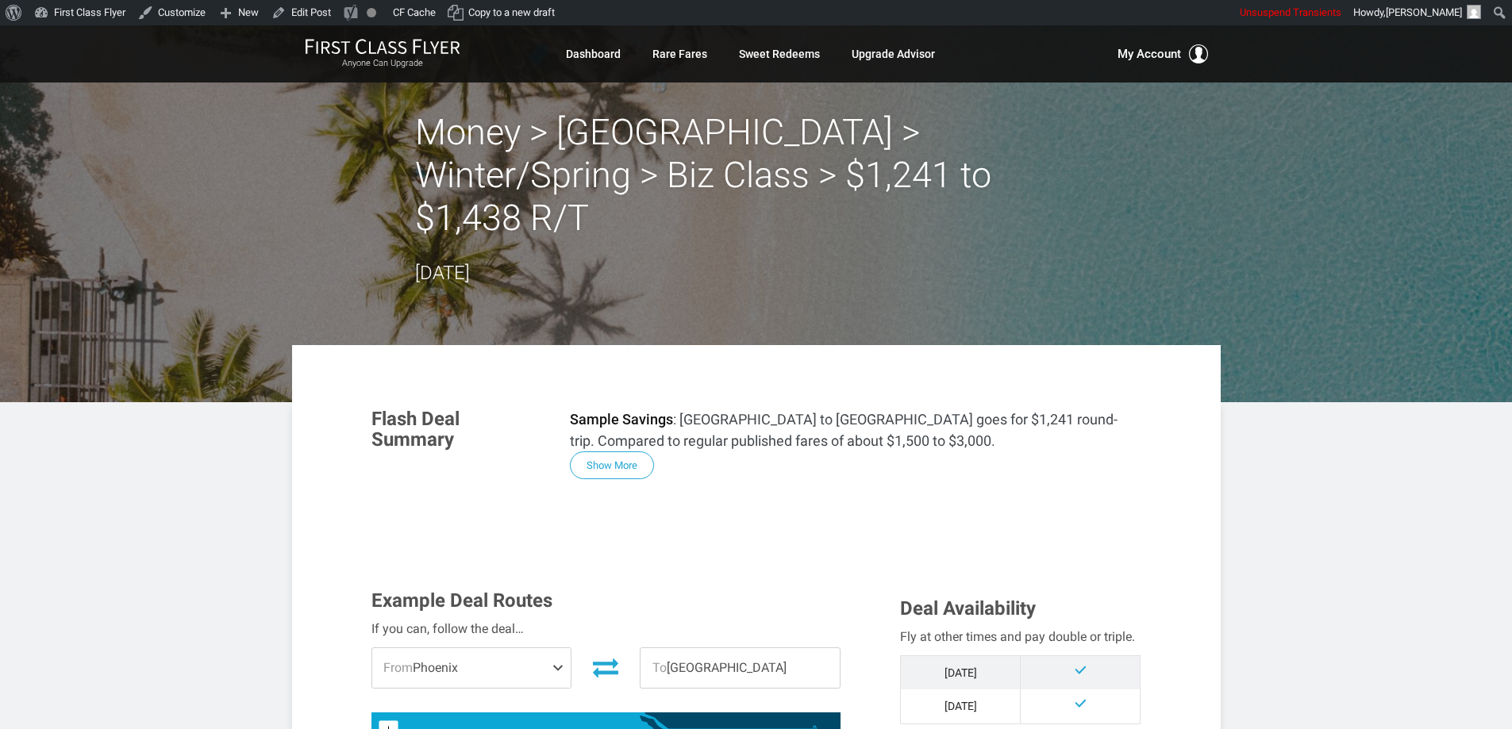
drag, startPoint x: 833, startPoint y: 223, endPoint x: 797, endPoint y: 279, distance: 66.0
click at [832, 223] on div "Money > [GEOGRAPHIC_DATA] > Winter/Spring > Biz Class > $1,241 to $1,438 R/T [D…" at bounding box center [756, 199] width 683 height 177
click at [621, 452] on button "Show More" at bounding box center [612, 466] width 84 height 28
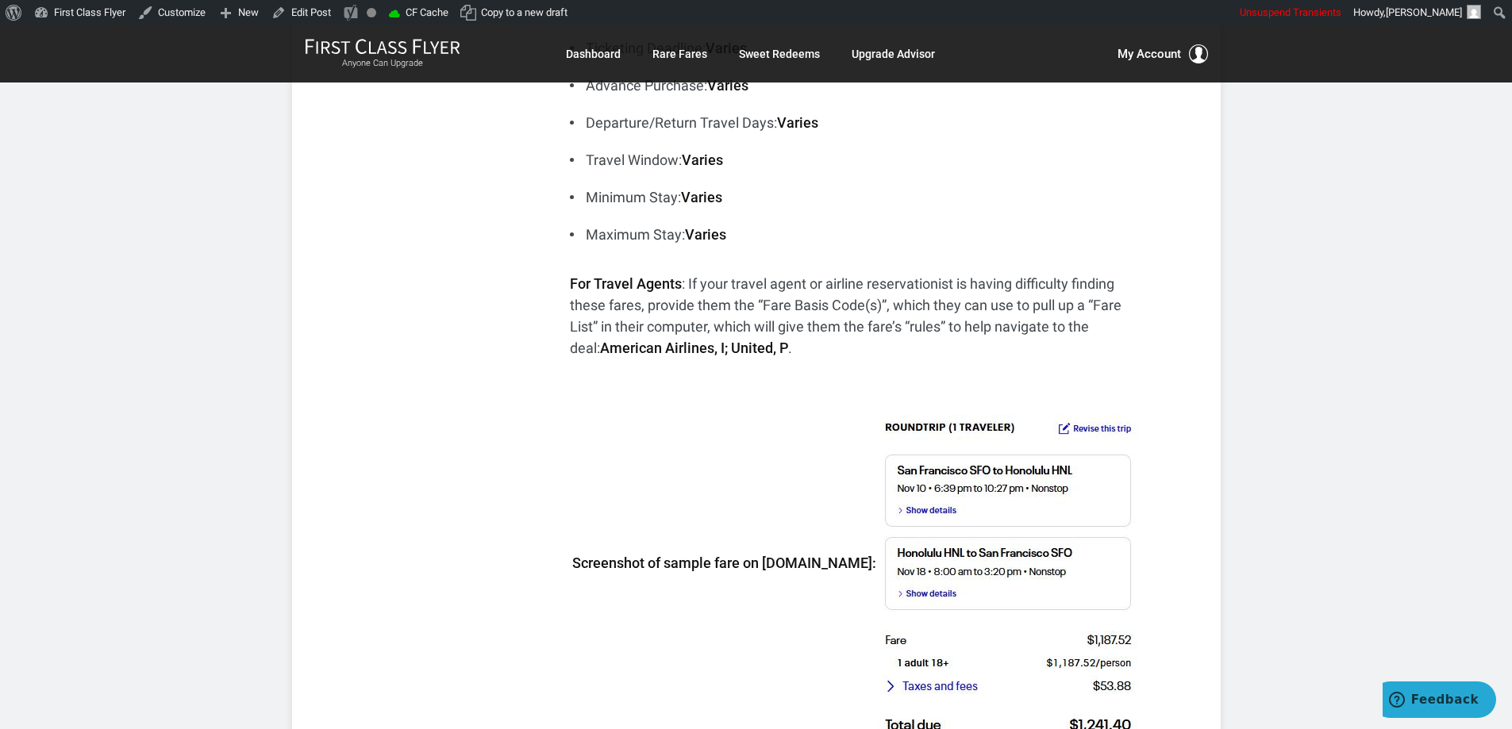
scroll to position [714, 0]
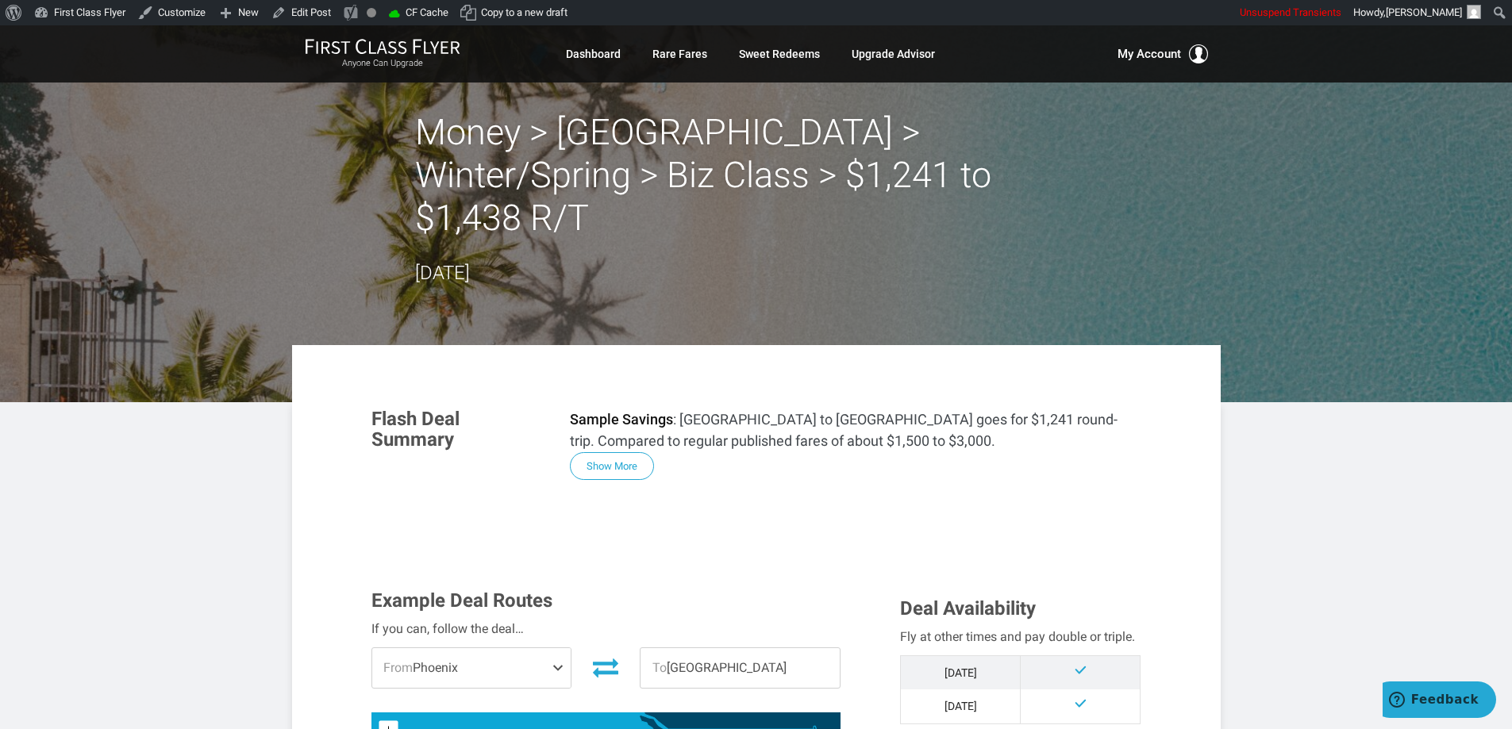
drag, startPoint x: 610, startPoint y: 421, endPoint x: 702, endPoint y: 429, distance: 92.5
click at [610, 452] on button "Show More" at bounding box center [612, 466] width 84 height 28
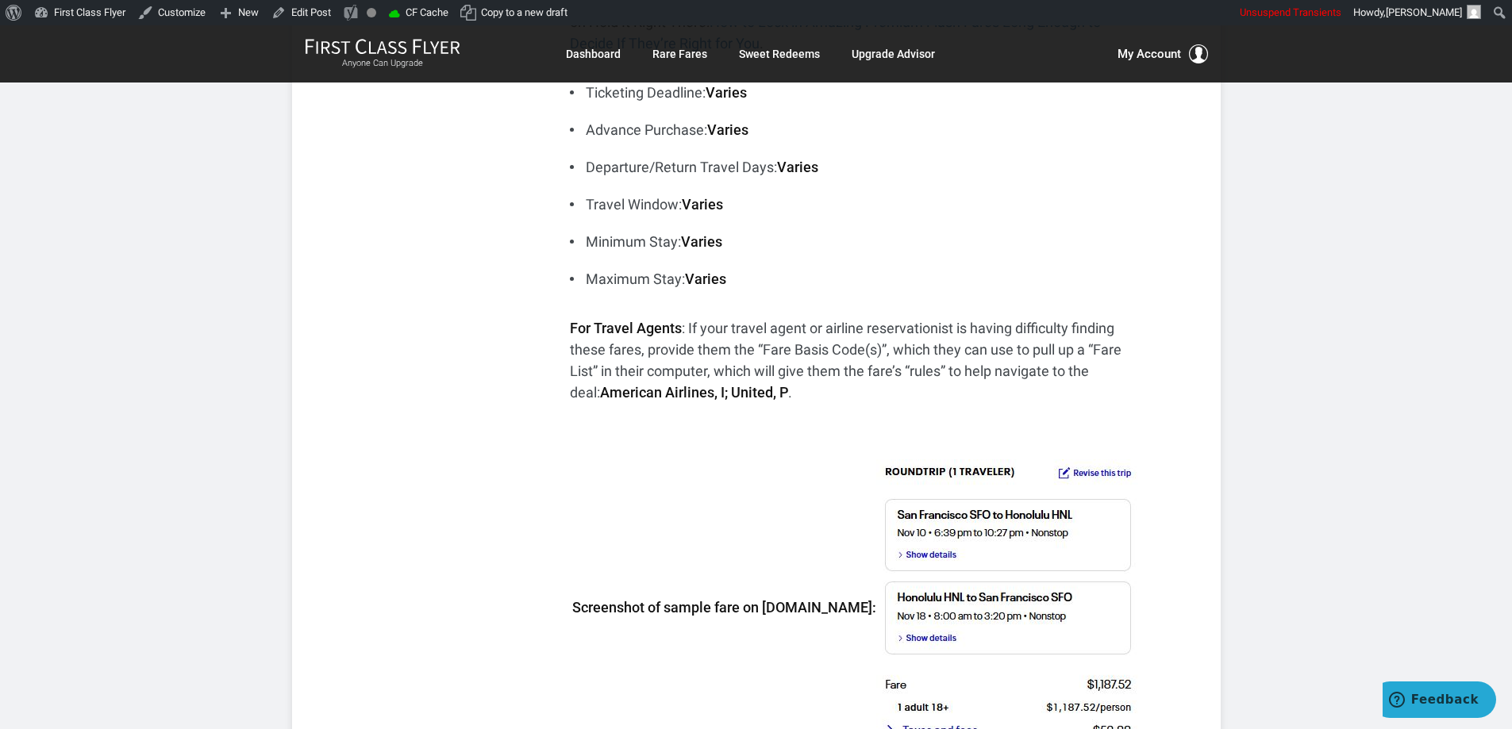
scroll to position [635, 0]
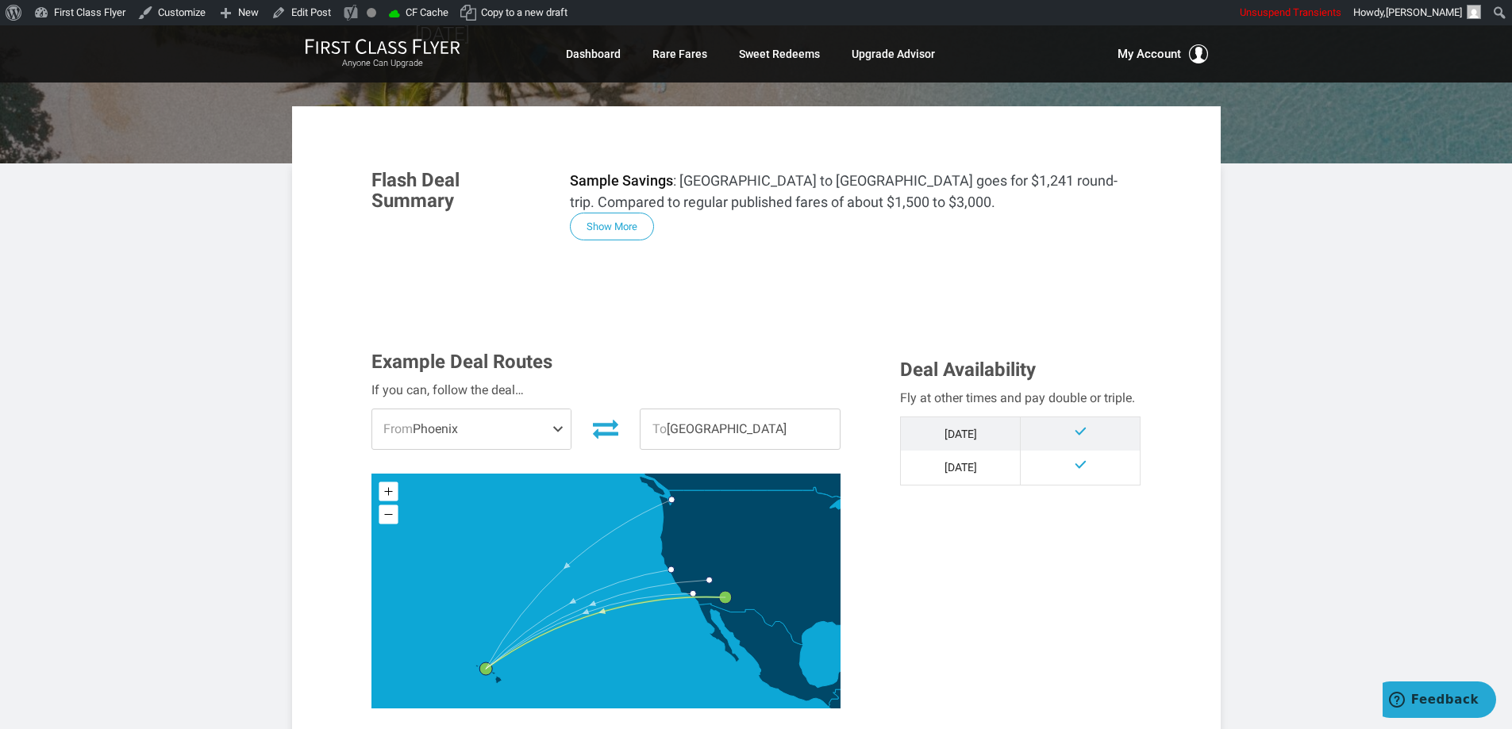
scroll to position [238, 0]
click at [592, 214] on button "Show More" at bounding box center [612, 228] width 84 height 28
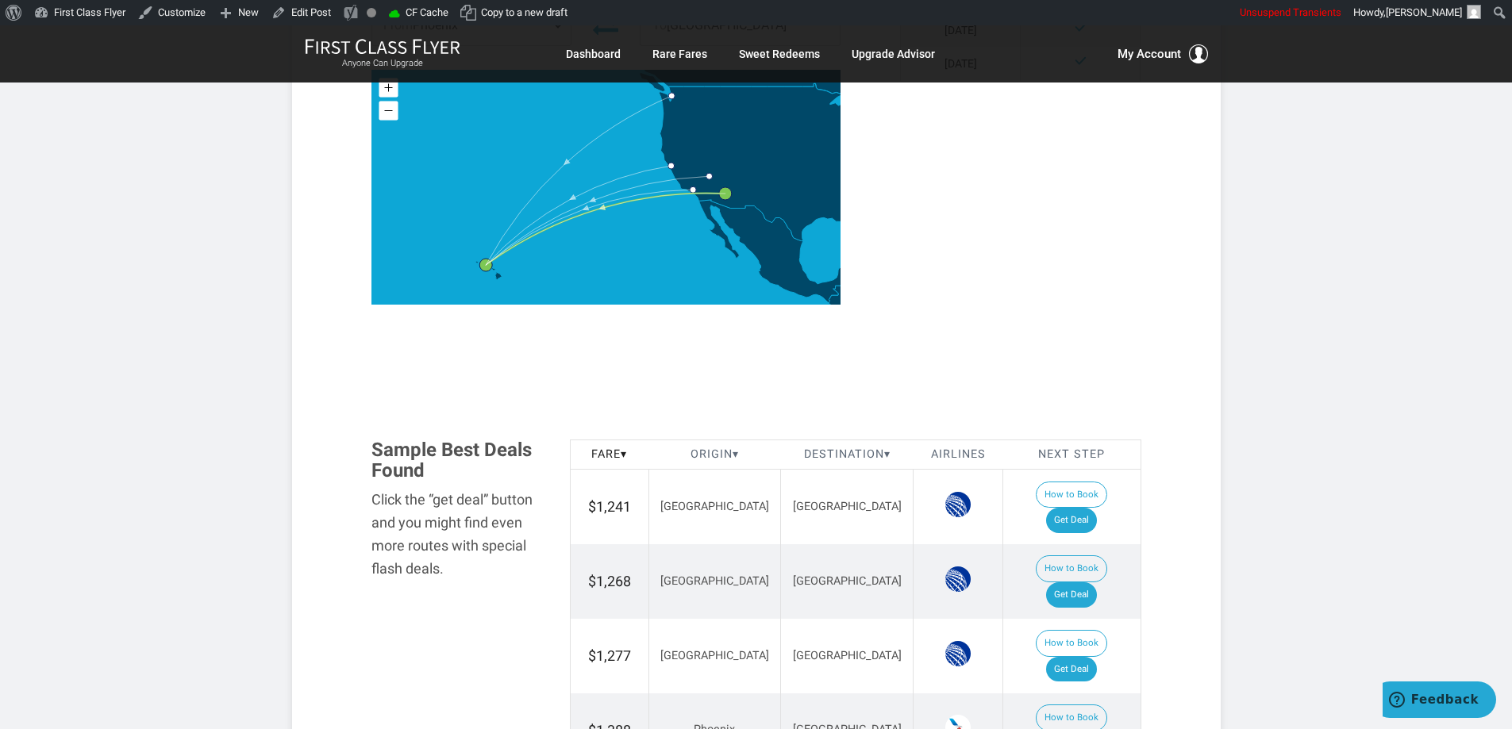
scroll to position [1746, 0]
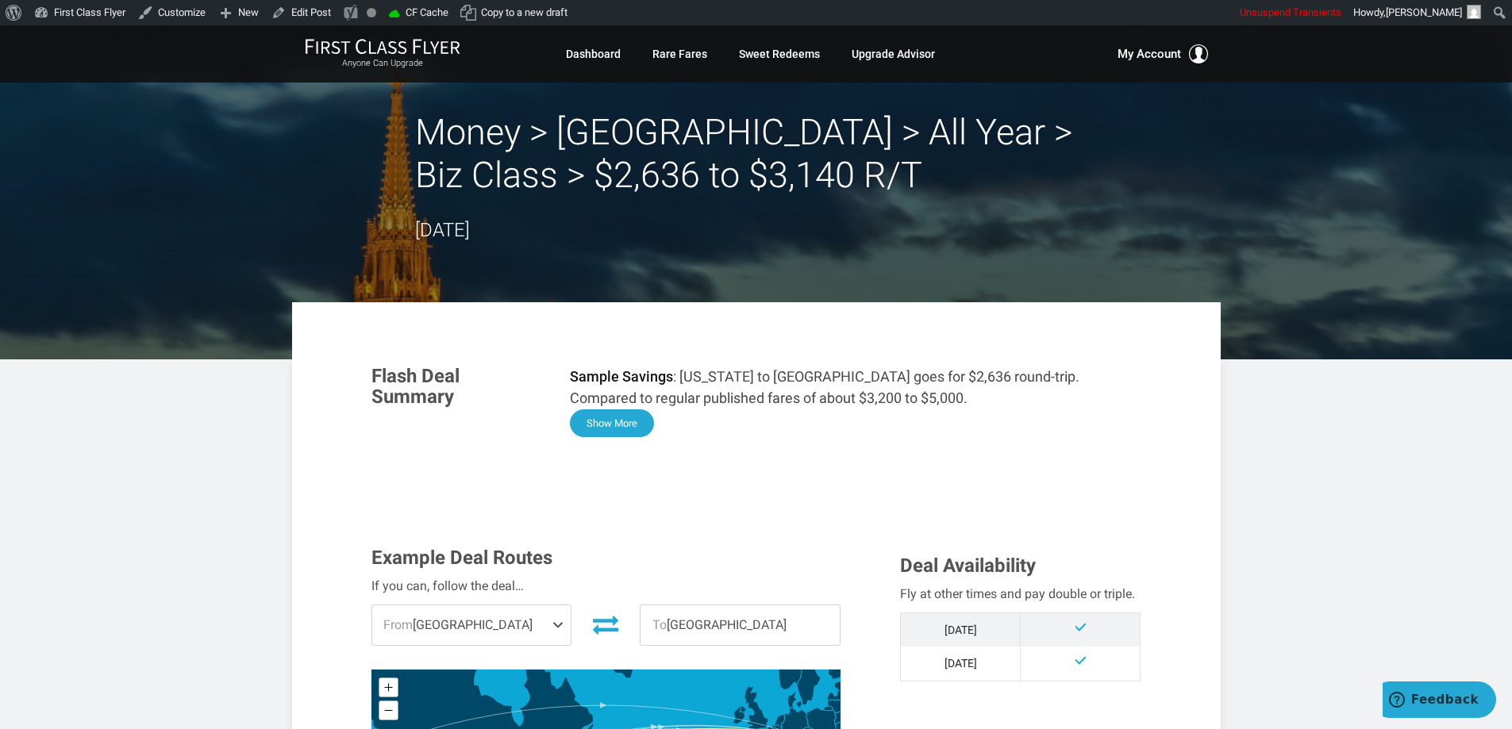
click at [618, 419] on button "Show More" at bounding box center [612, 424] width 84 height 28
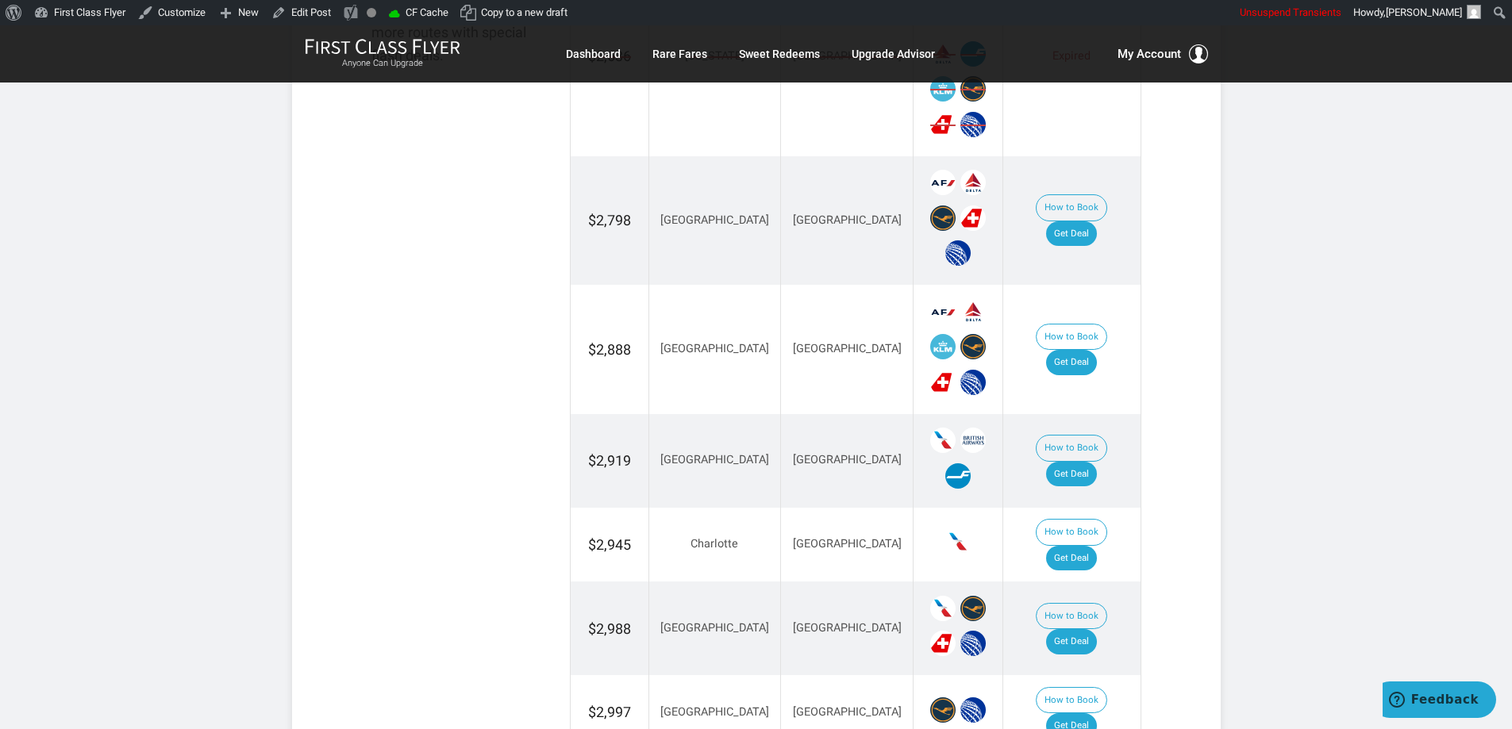
scroll to position [2540, 0]
click at [1086, 222] on link "Get Deal" at bounding box center [1071, 234] width 51 height 25
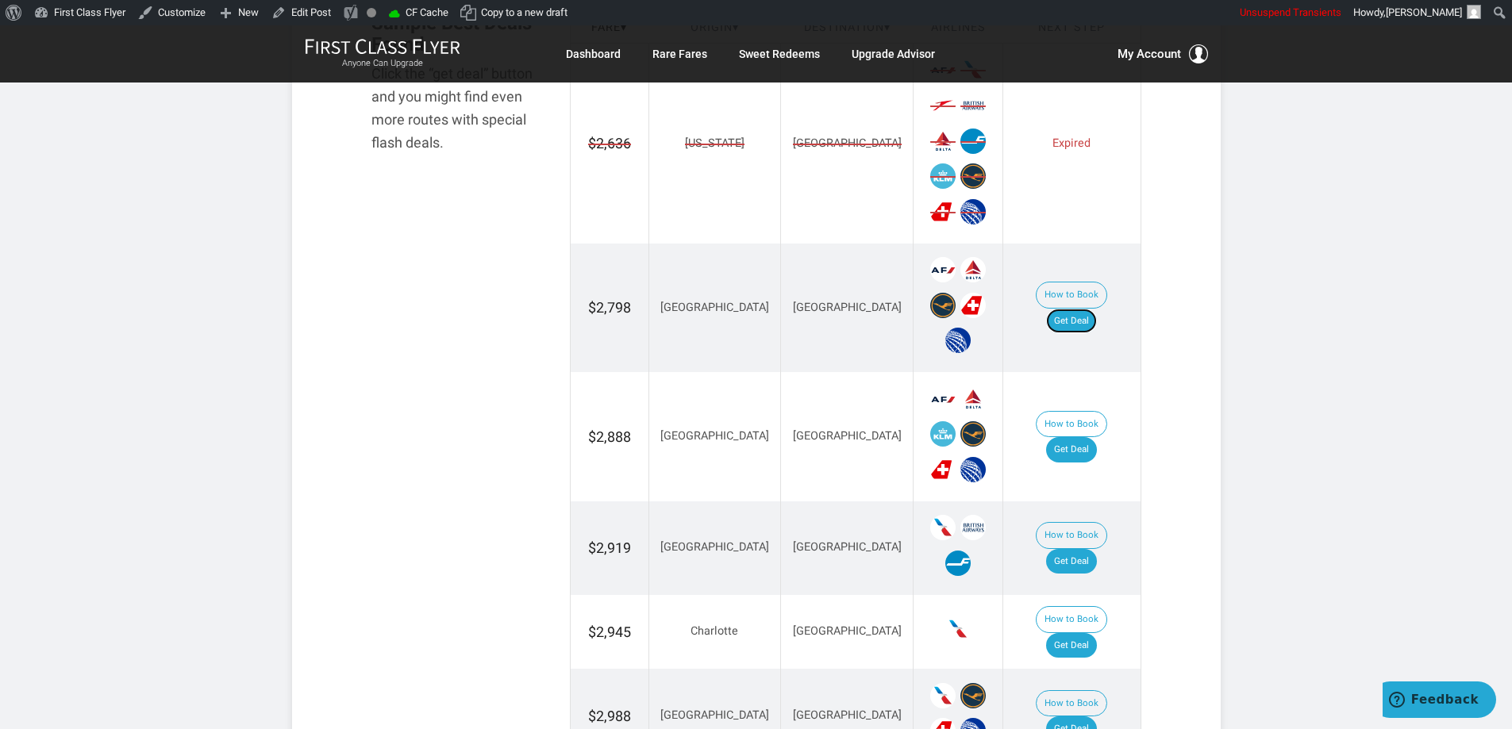
scroll to position [2302, 0]
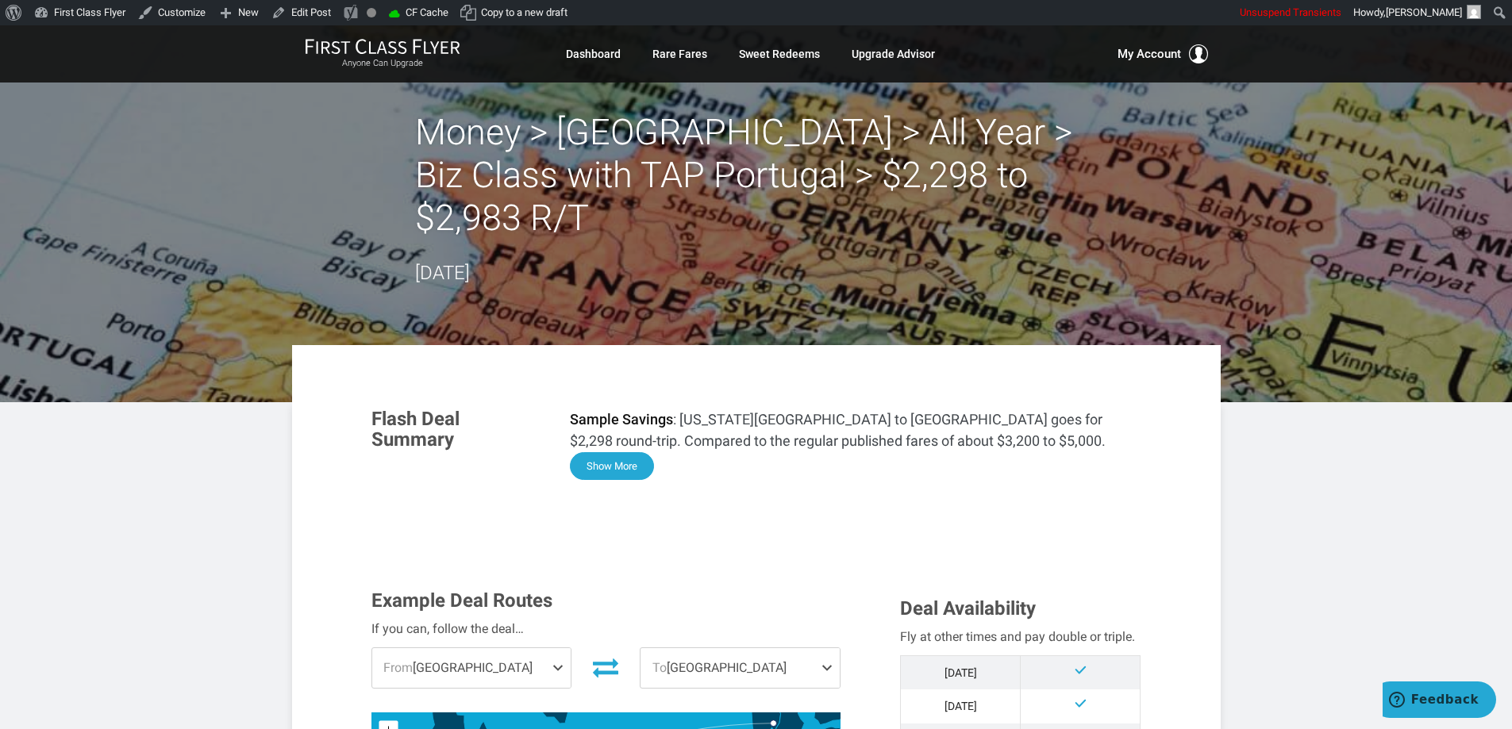
drag, startPoint x: 617, startPoint y: 424, endPoint x: 720, endPoint y: 410, distance: 104.1
click at [617, 452] on button "Show More" at bounding box center [612, 466] width 84 height 28
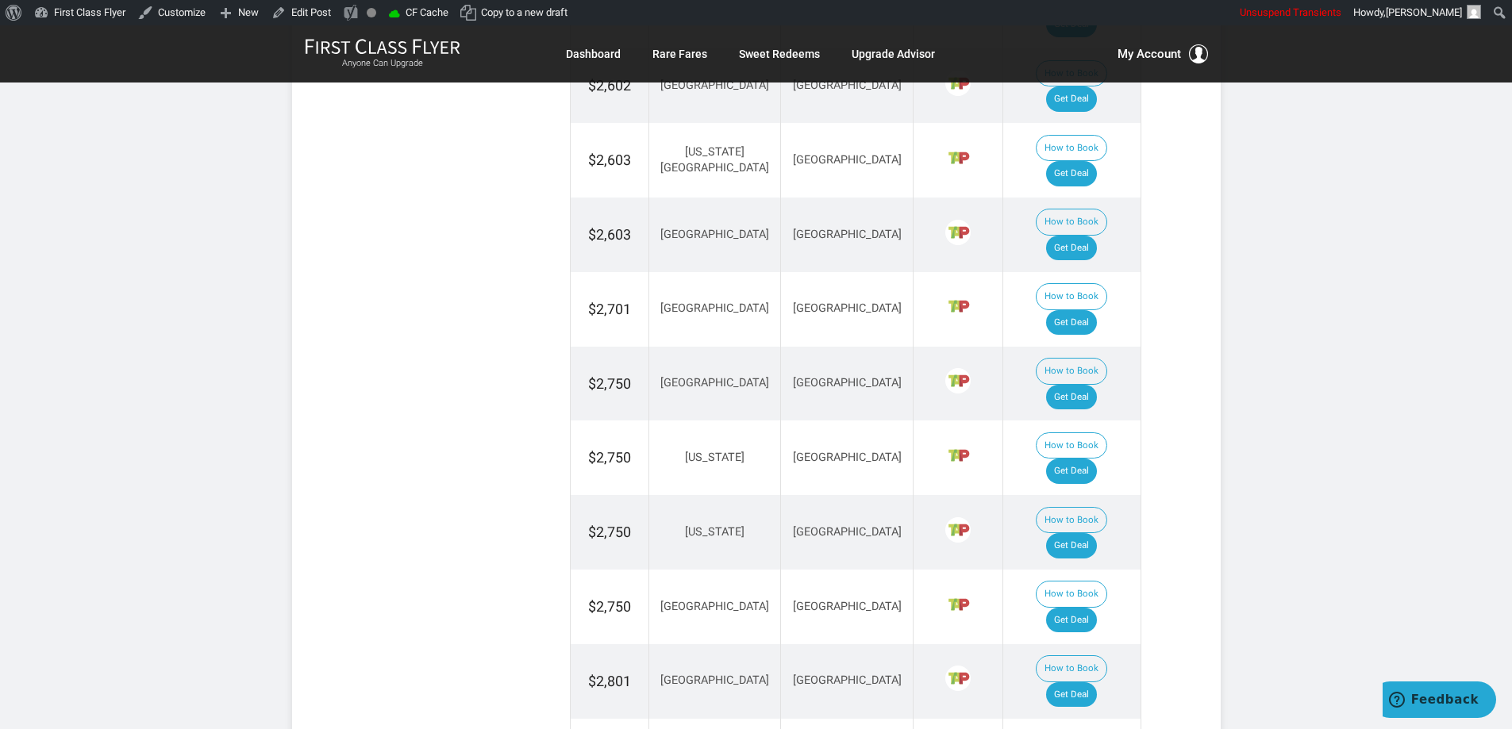
scroll to position [3254, 0]
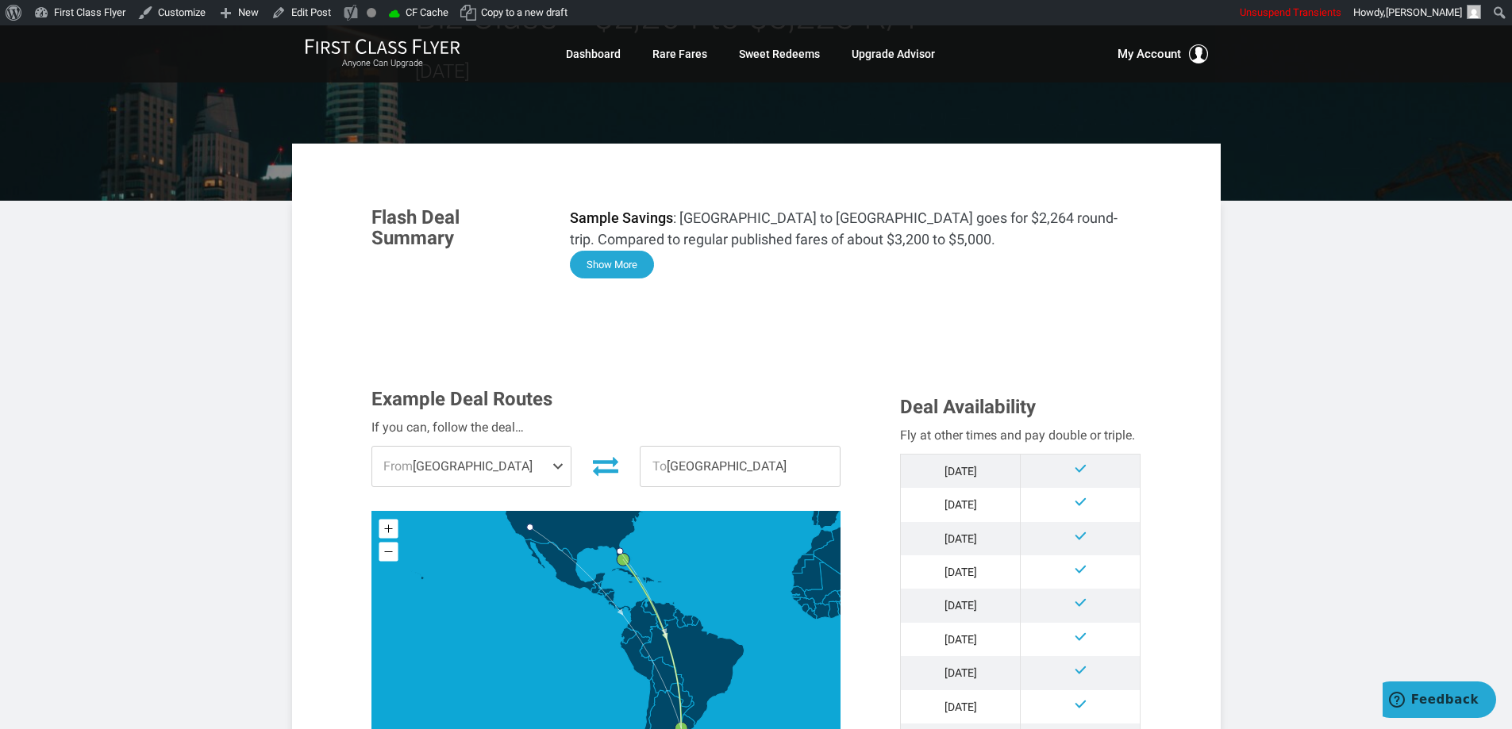
click at [635, 262] on button "Show More" at bounding box center [612, 265] width 84 height 28
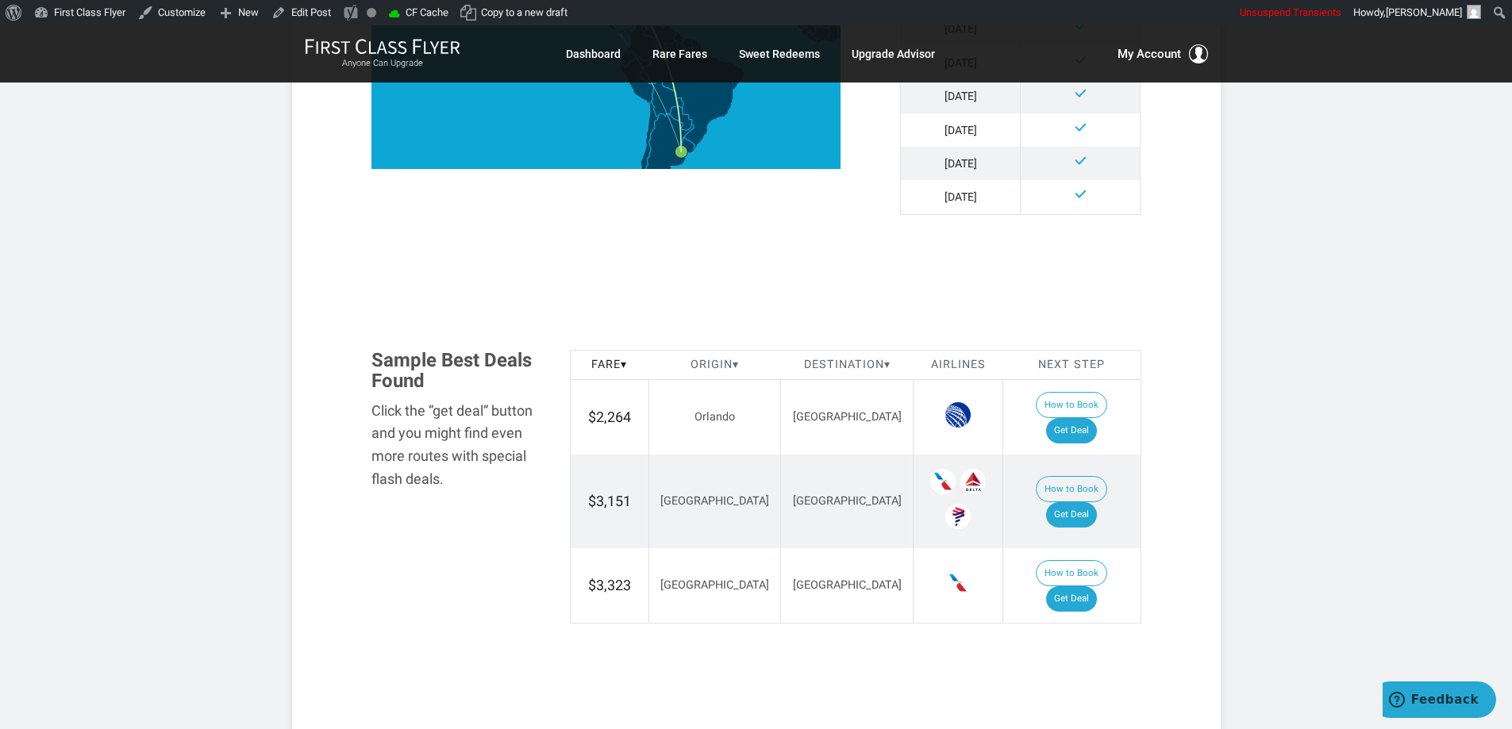
scroll to position [1746, 0]
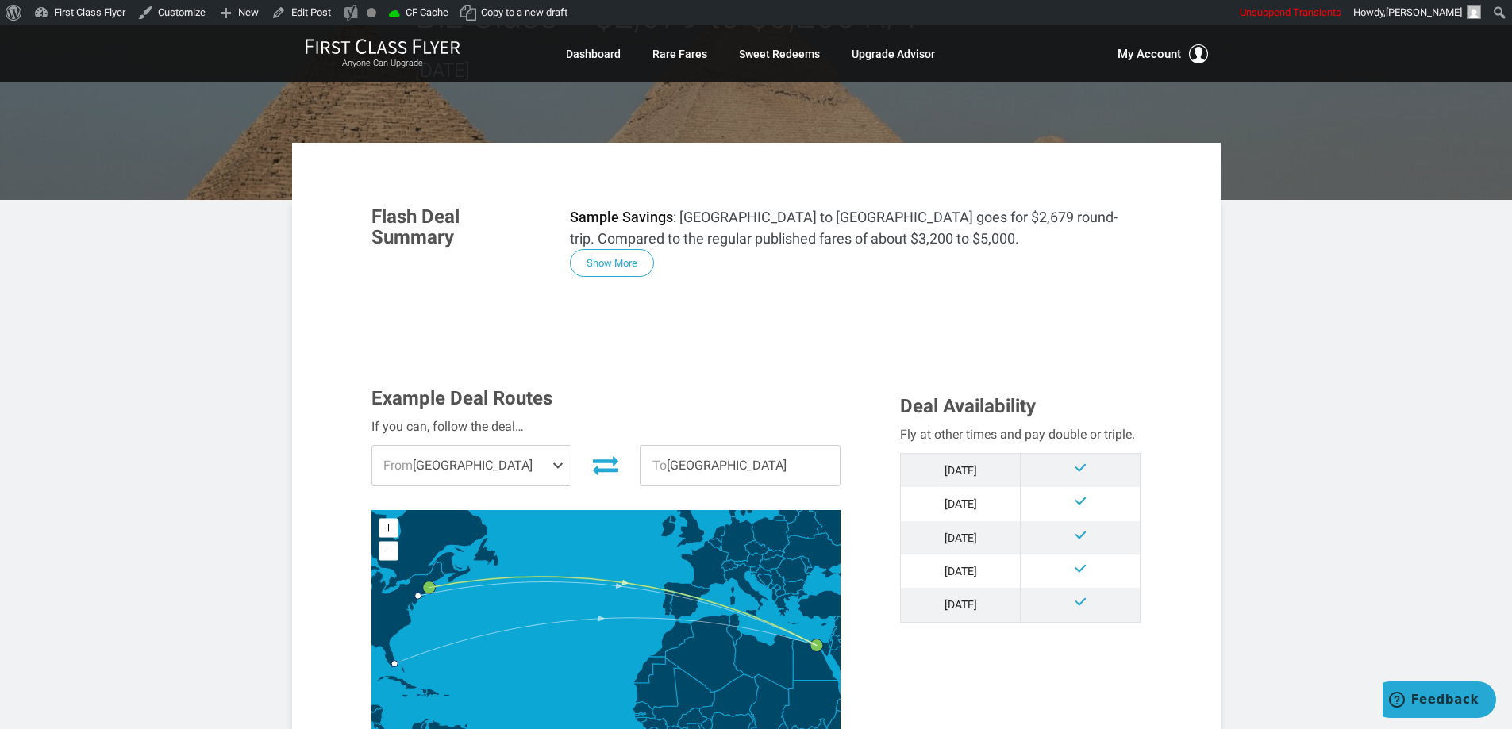
scroll to position [159, 0]
click at [614, 270] on button "Show More" at bounding box center [612, 265] width 84 height 28
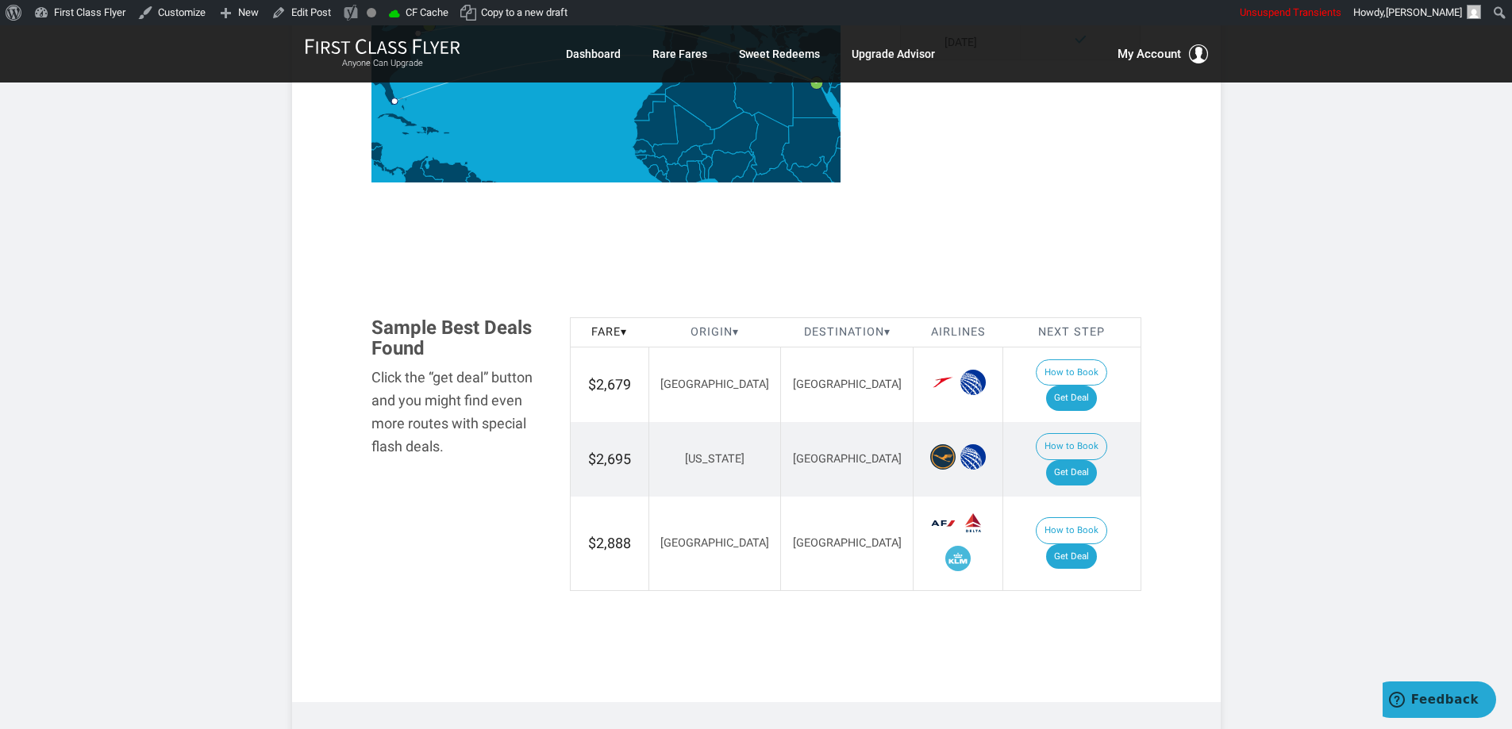
scroll to position [1667, 0]
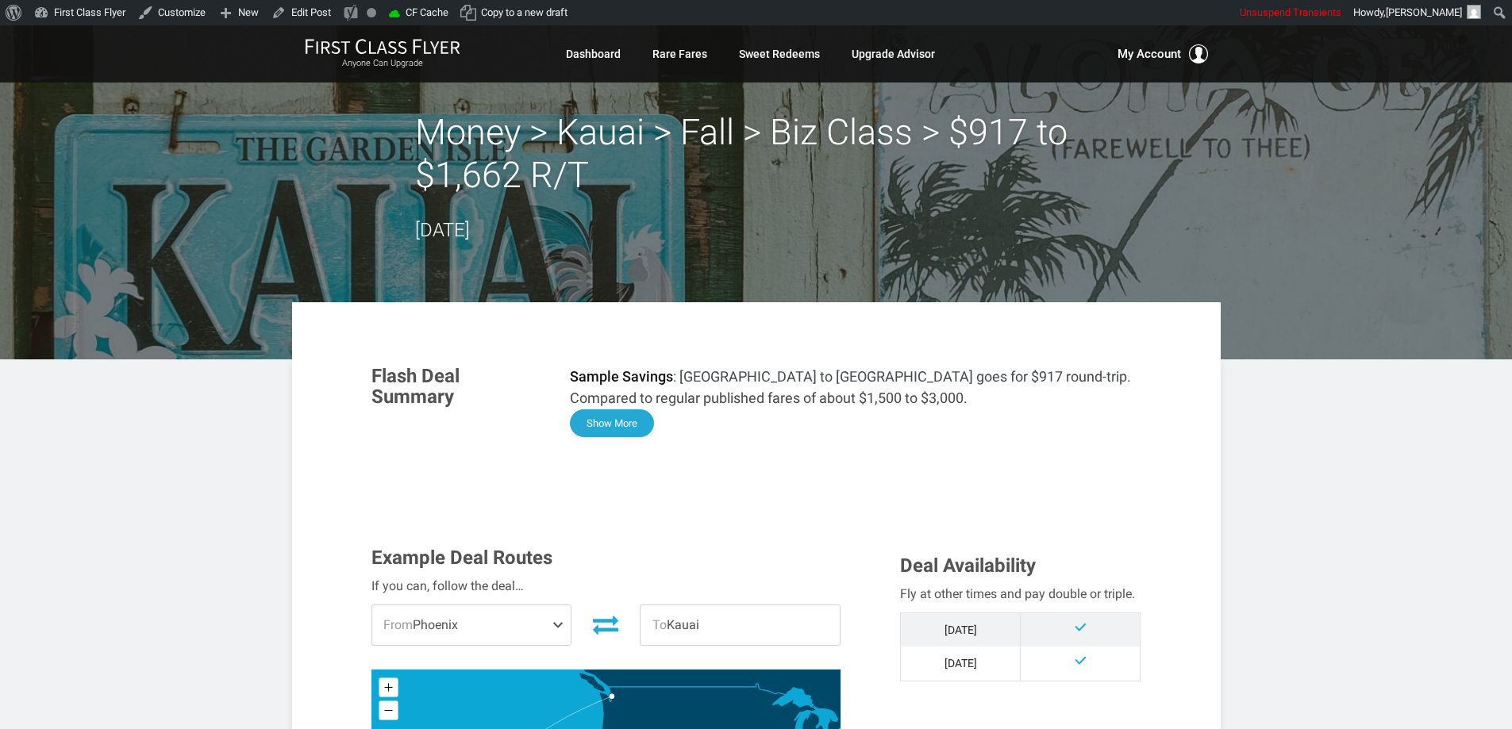
click at [617, 427] on button "Show More" at bounding box center [612, 424] width 84 height 28
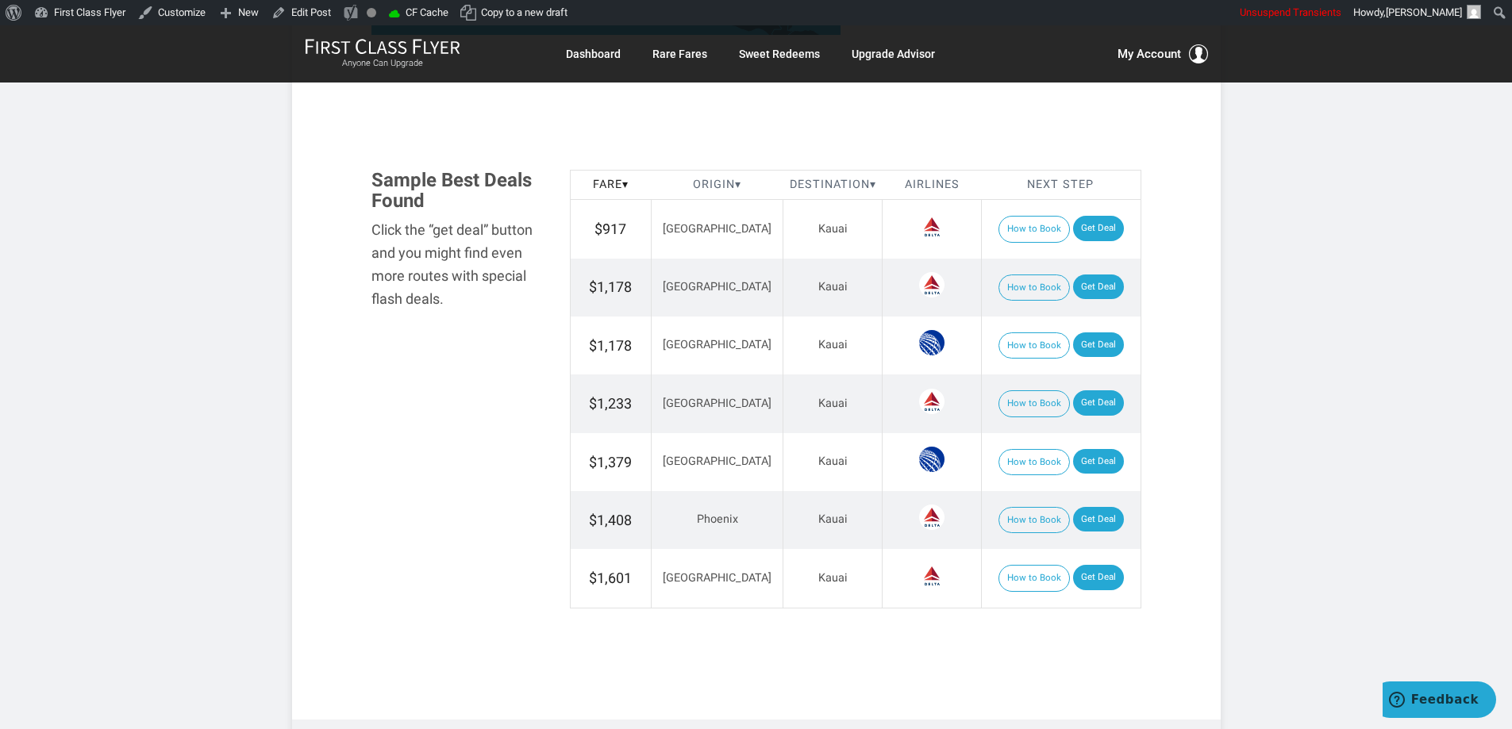
scroll to position [1667, 0]
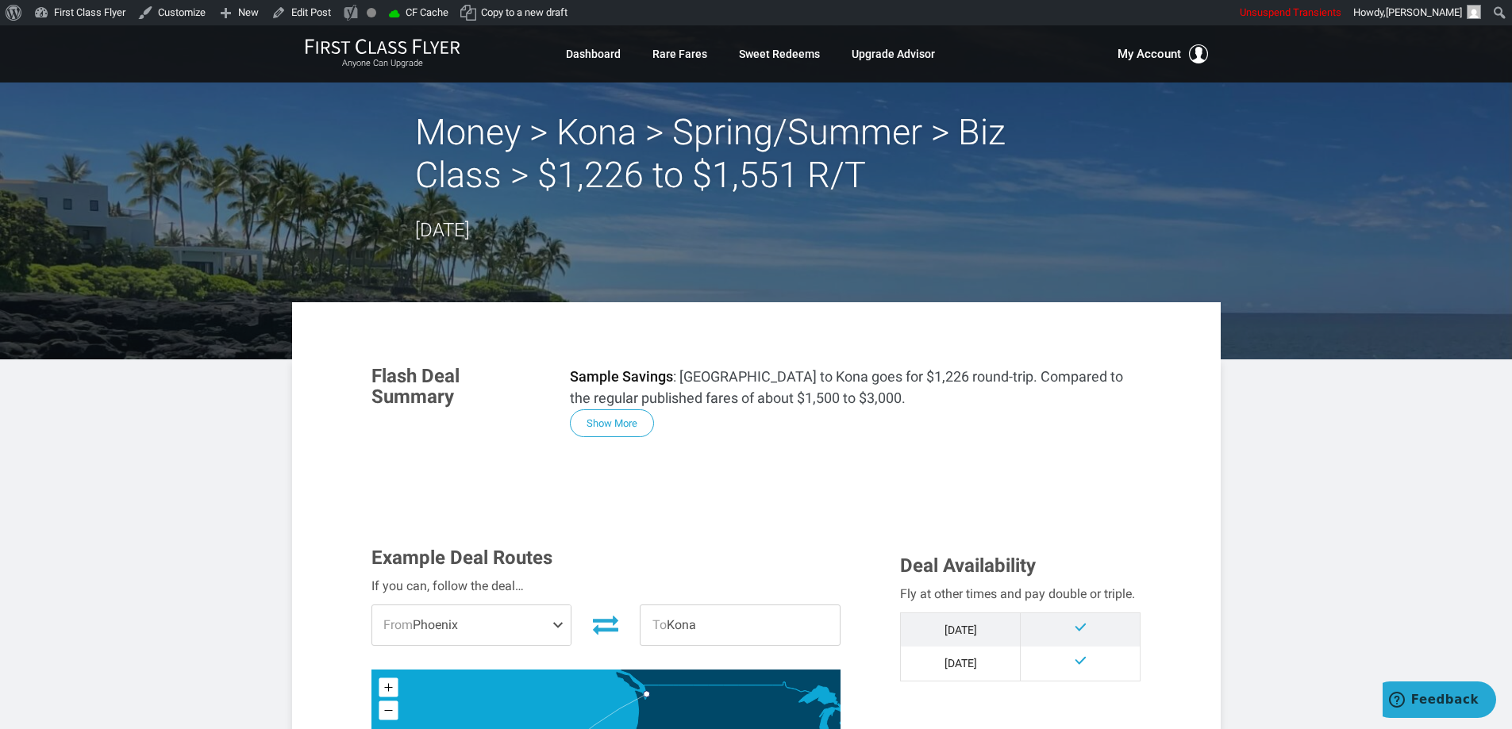
drag, startPoint x: 613, startPoint y: 414, endPoint x: 883, endPoint y: 427, distance: 270.1
click at [613, 414] on button "Show More" at bounding box center [612, 424] width 84 height 28
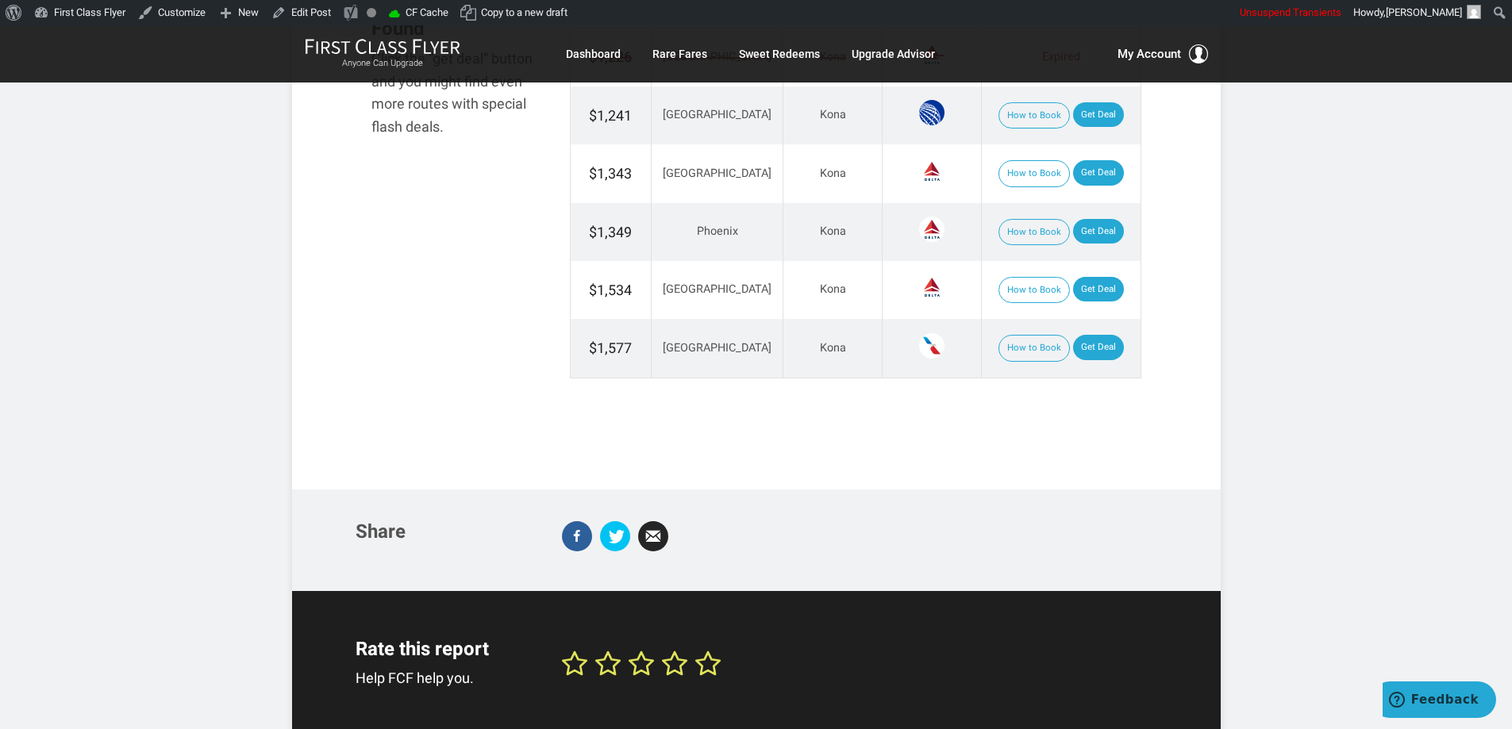
scroll to position [1825, 0]
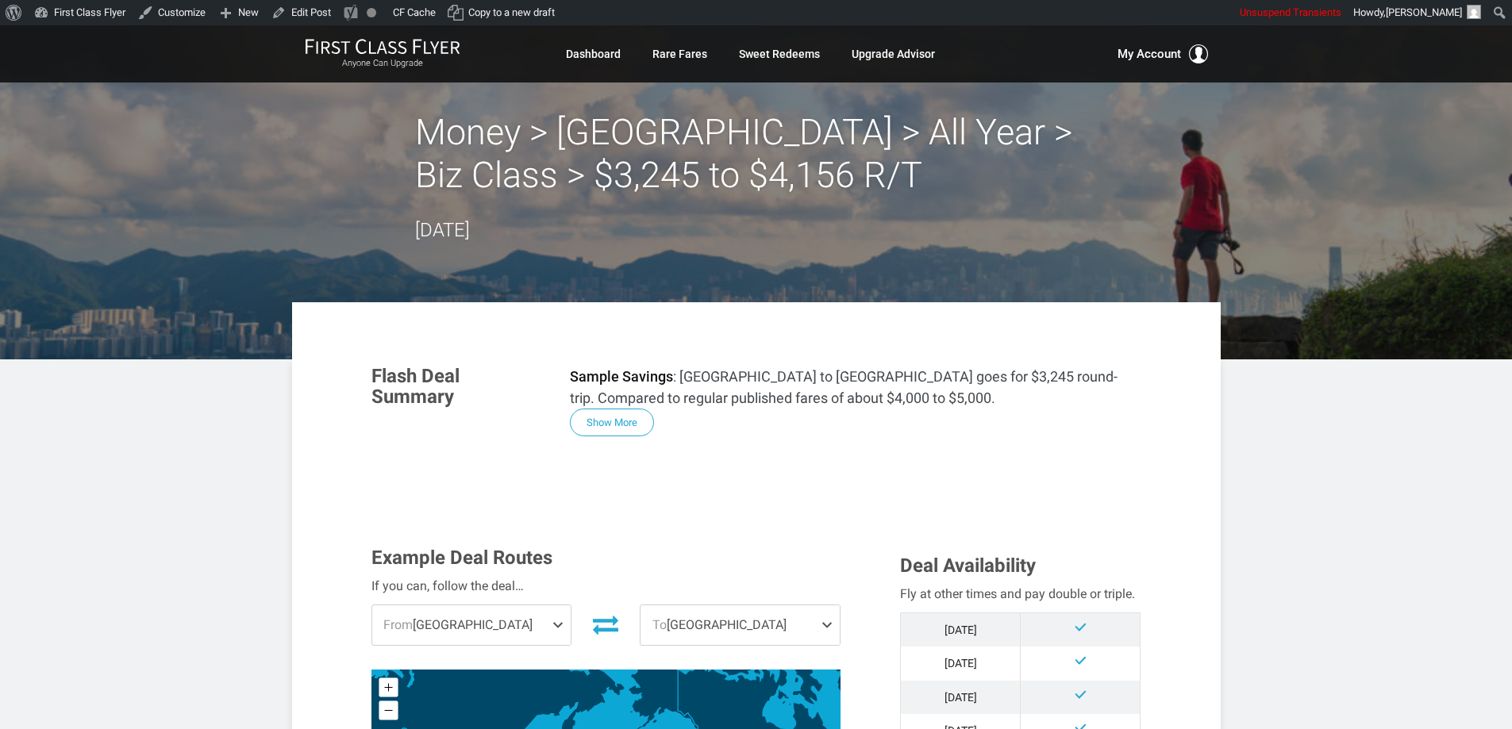
drag, startPoint x: 1348, startPoint y: 552, endPoint x: 1338, endPoint y: 550, distance: 9.7
click at [603, 414] on button "Show More" at bounding box center [612, 424] width 84 height 28
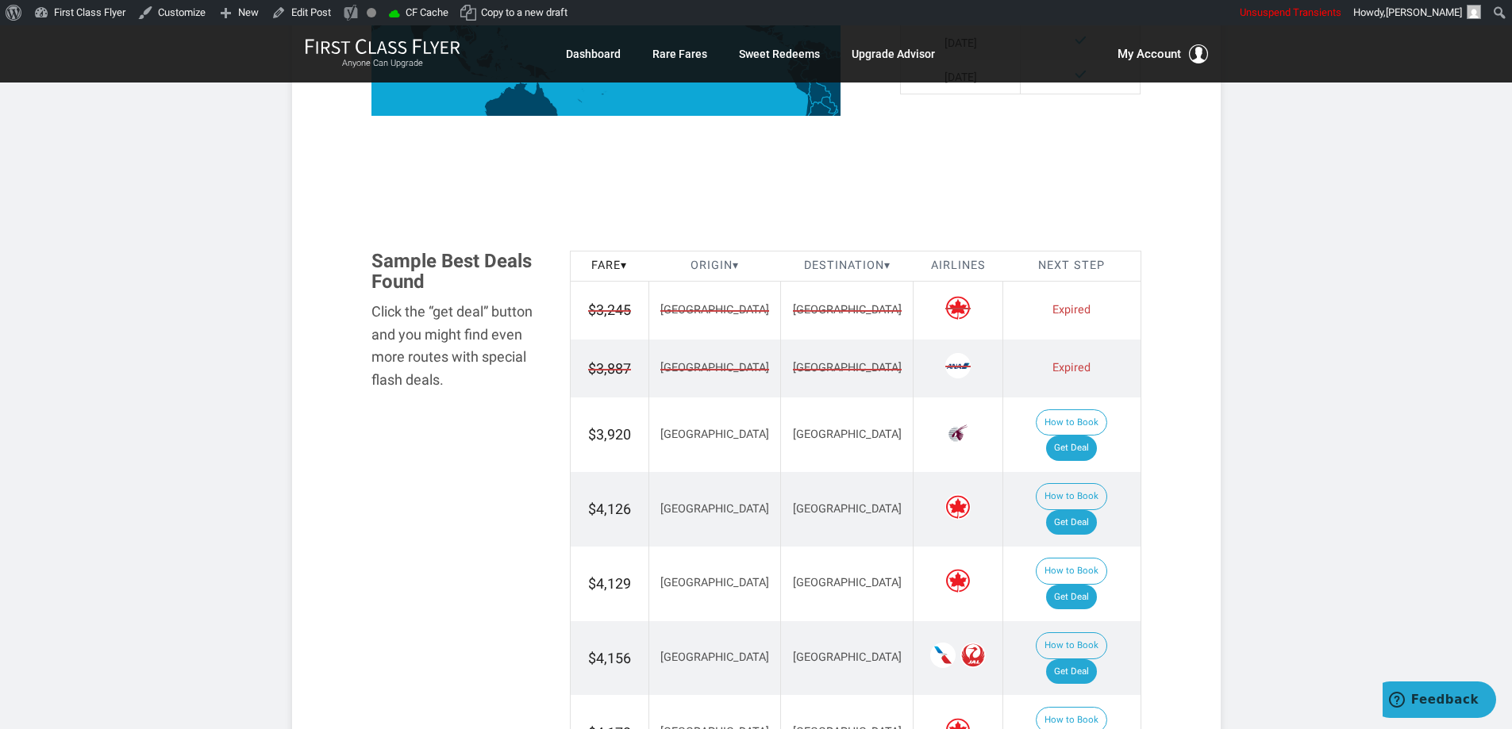
scroll to position [1761, 0]
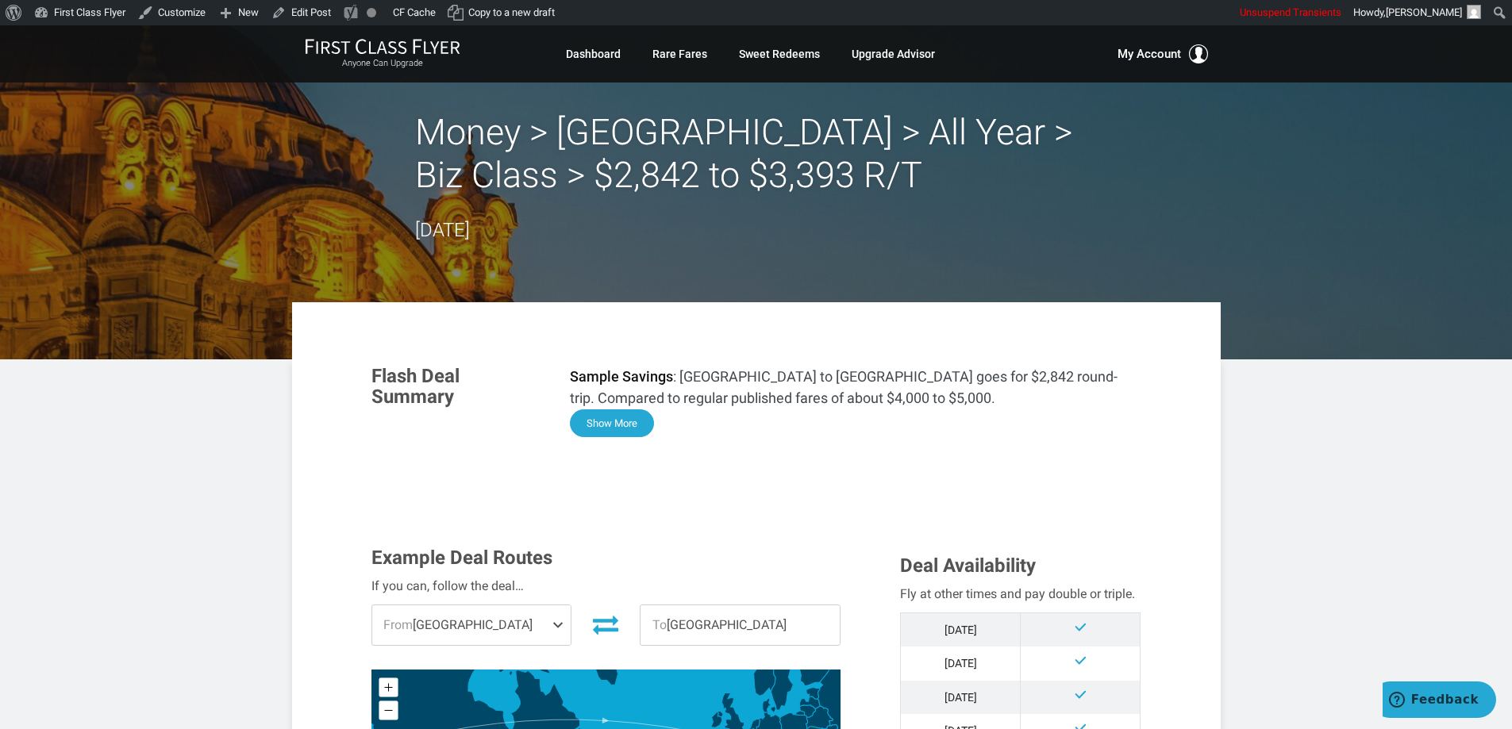
click at [631, 429] on button "Show More" at bounding box center [612, 424] width 84 height 28
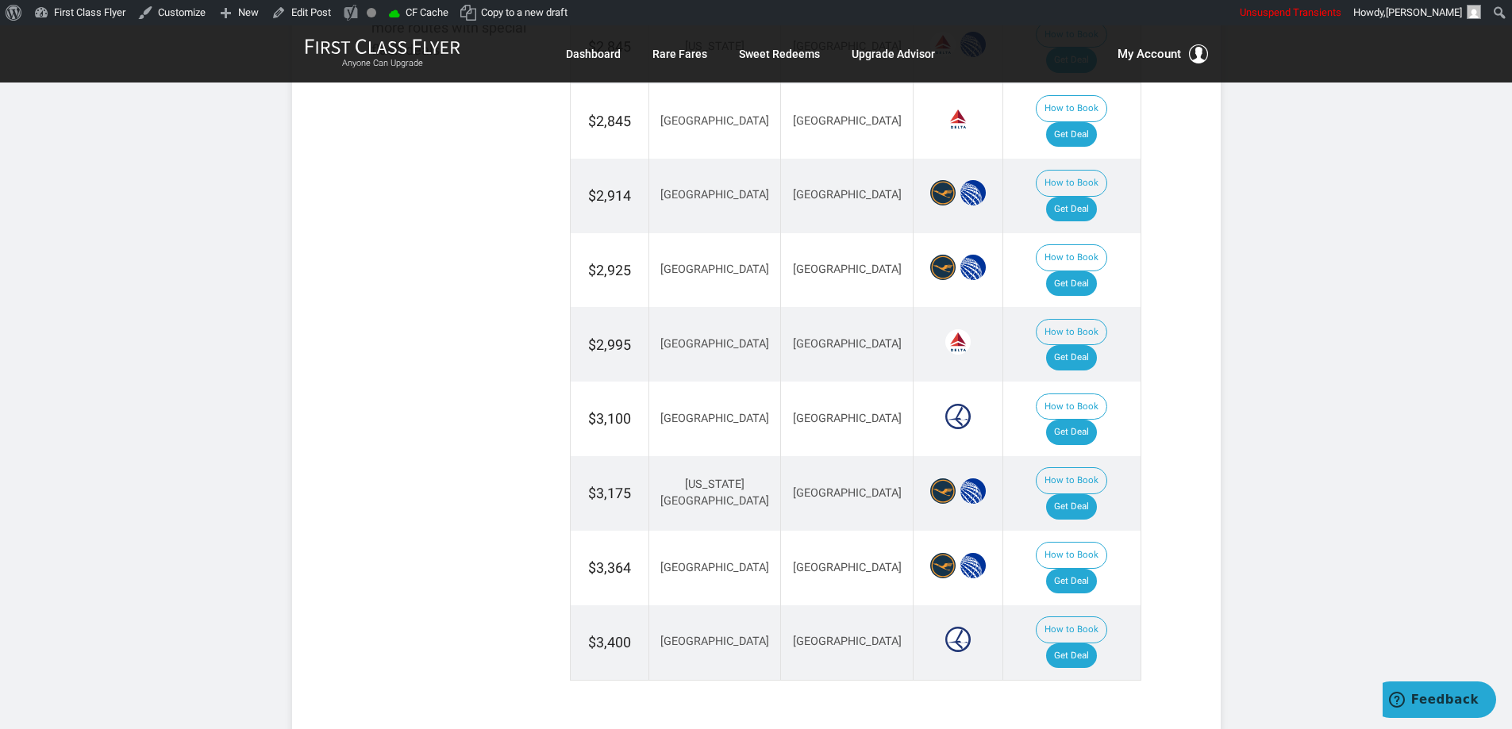
scroll to position [2117, 0]
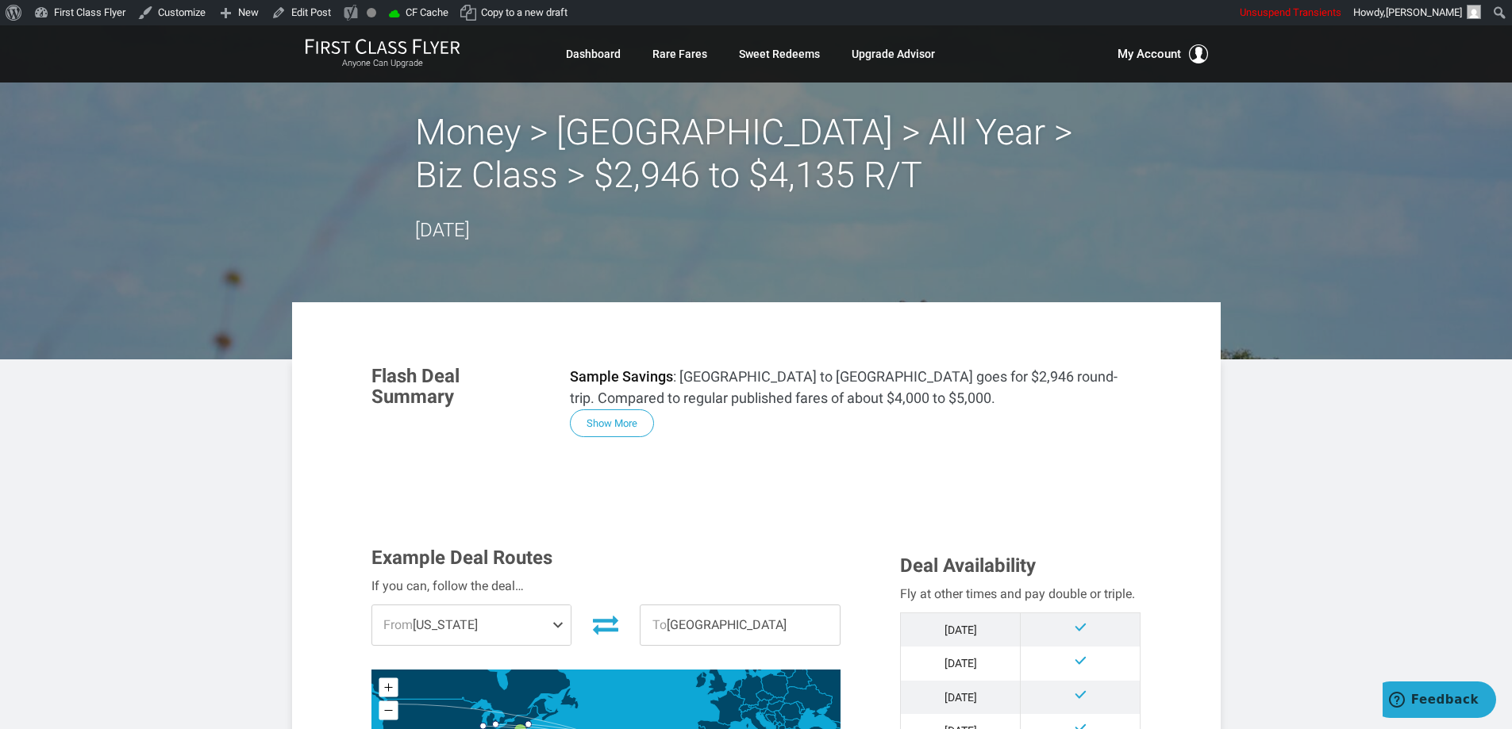
click at [621, 429] on button "Show More" at bounding box center [612, 424] width 84 height 28
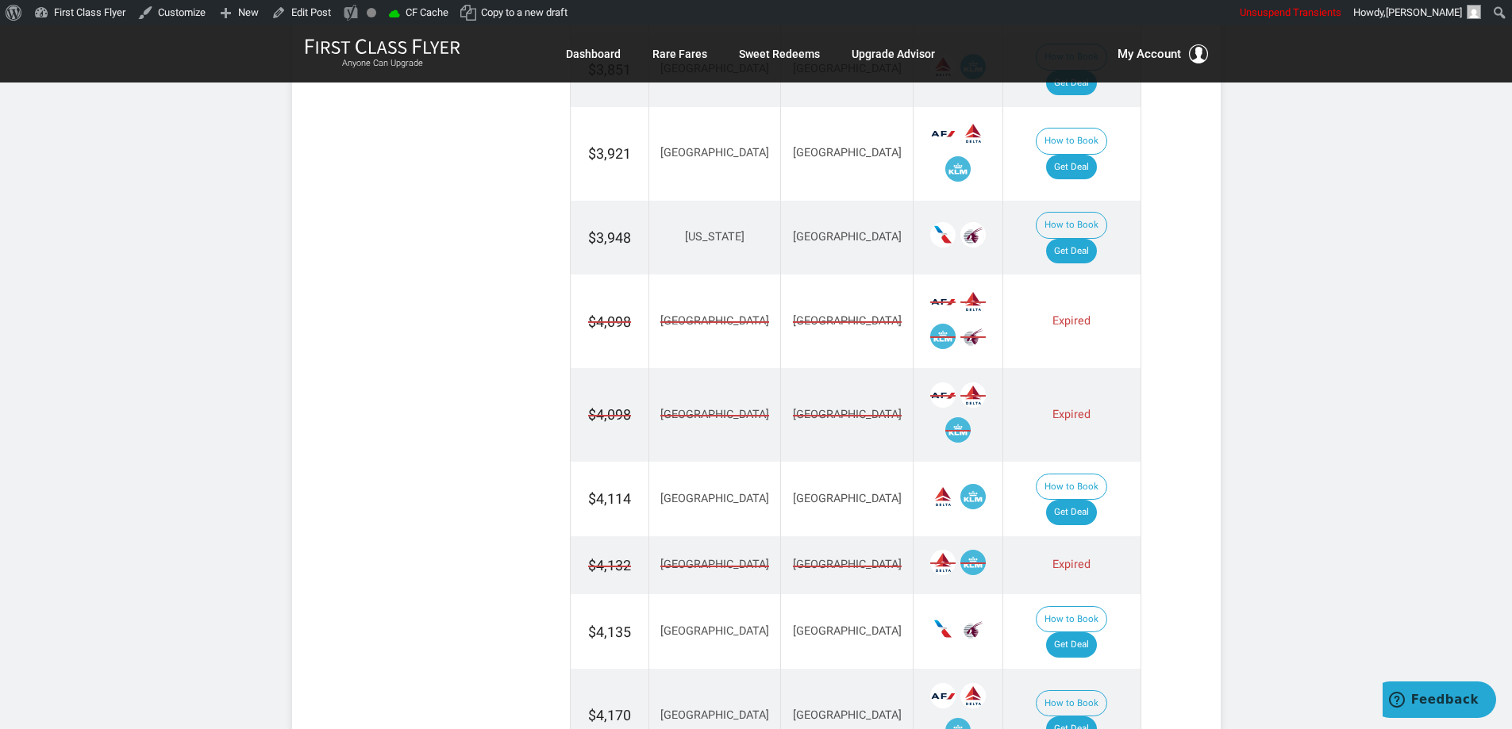
scroll to position [2441, 0]
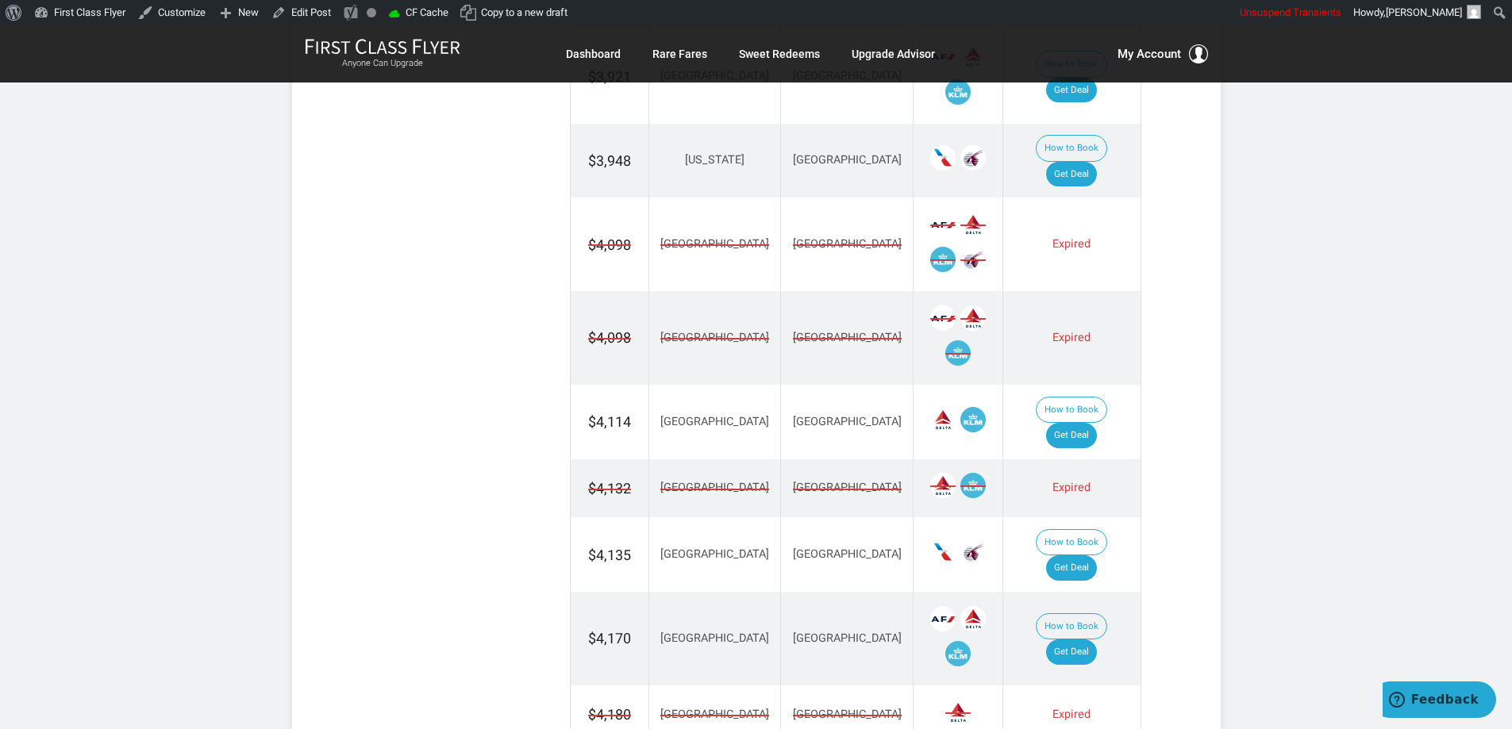
drag, startPoint x: 822, startPoint y: 183, endPoint x: 818, endPoint y: 243, distance: 60.4
click at [821, 198] on td "[GEOGRAPHIC_DATA]" at bounding box center [847, 245] width 133 height 94
drag, startPoint x: 813, startPoint y: 259, endPoint x: 810, endPoint y: 284, distance: 25.7
click at [813, 291] on td "Nairobi" at bounding box center [847, 338] width 133 height 94
drag, startPoint x: 792, startPoint y: 400, endPoint x: 792, endPoint y: 530, distance: 130.2
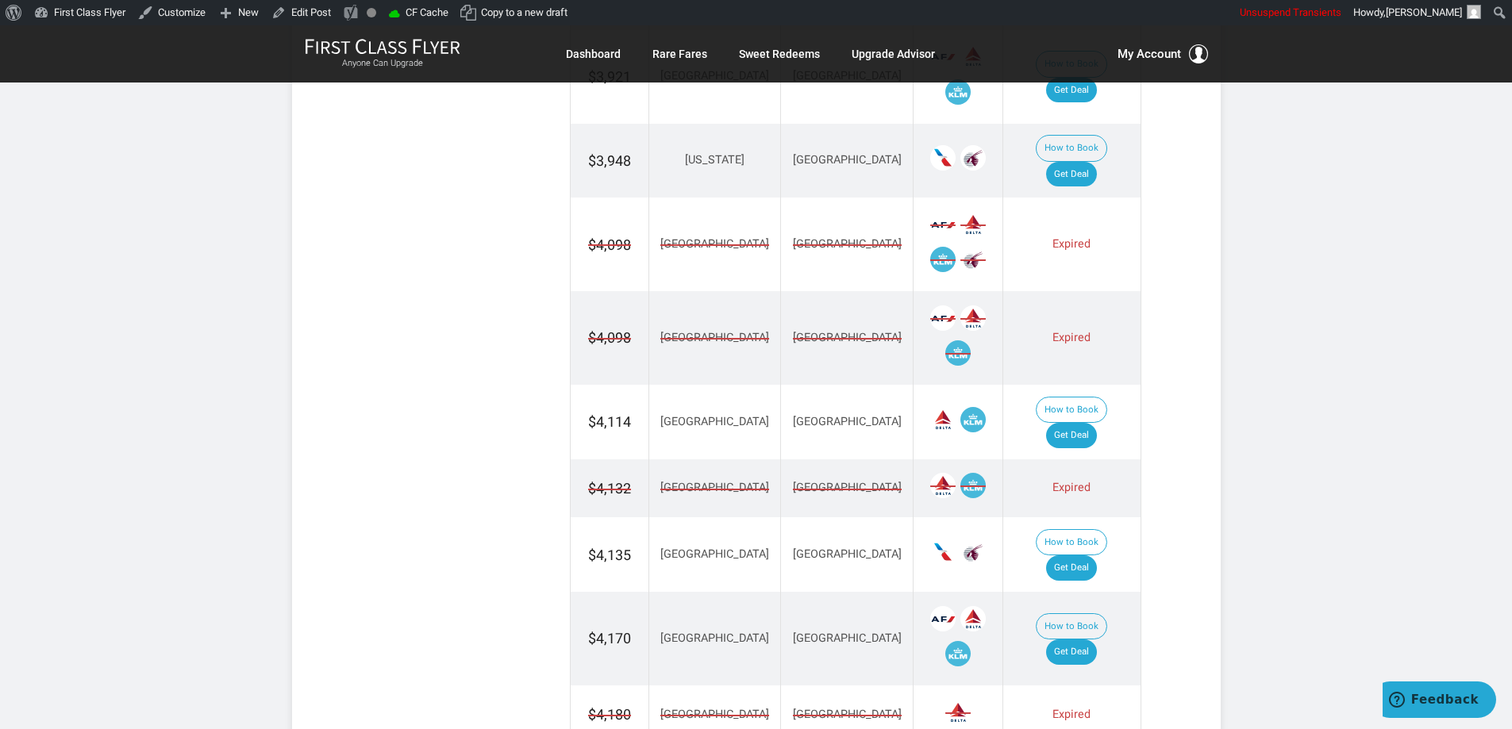
click at [794, 460] on td "Nairobi" at bounding box center [847, 489] width 133 height 58
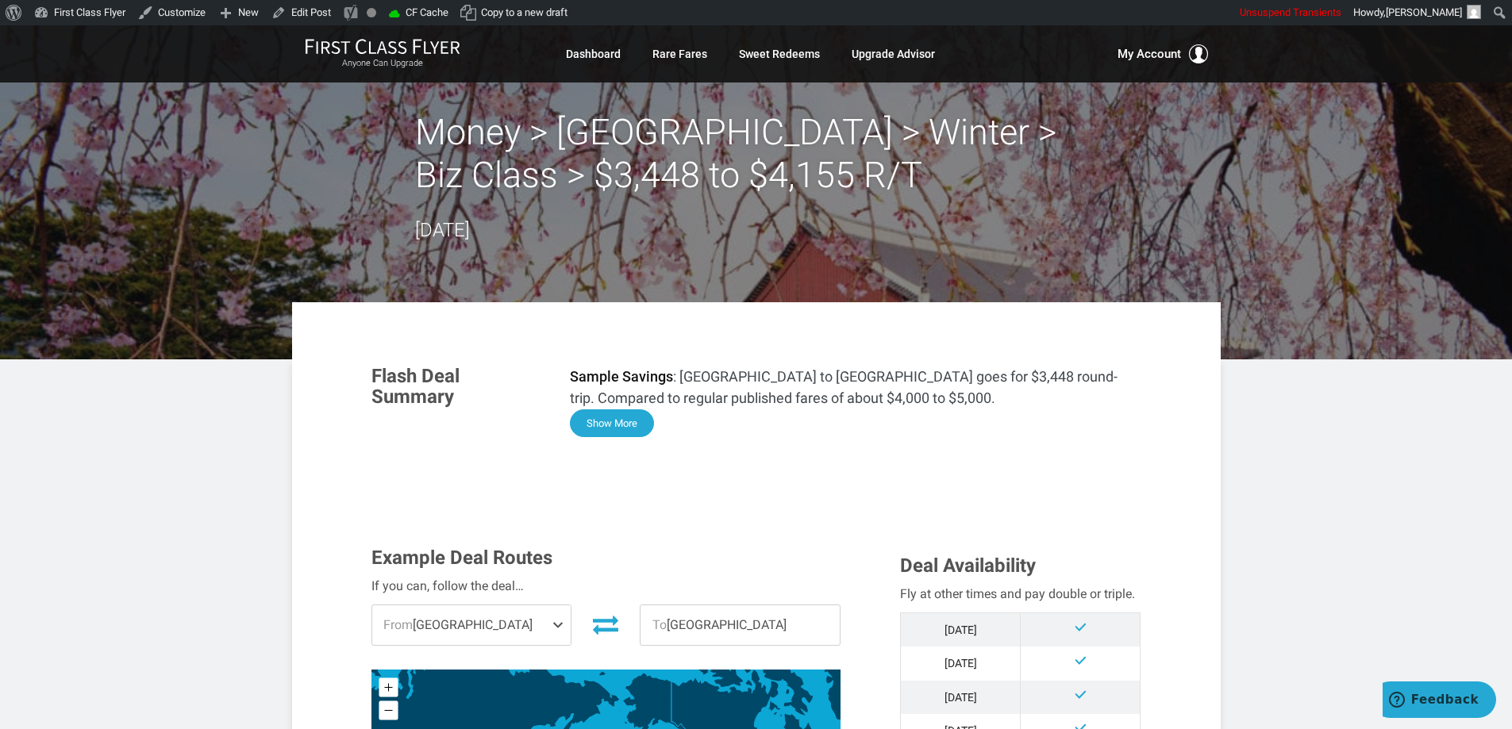
click at [613, 429] on button "Show More" at bounding box center [612, 424] width 84 height 28
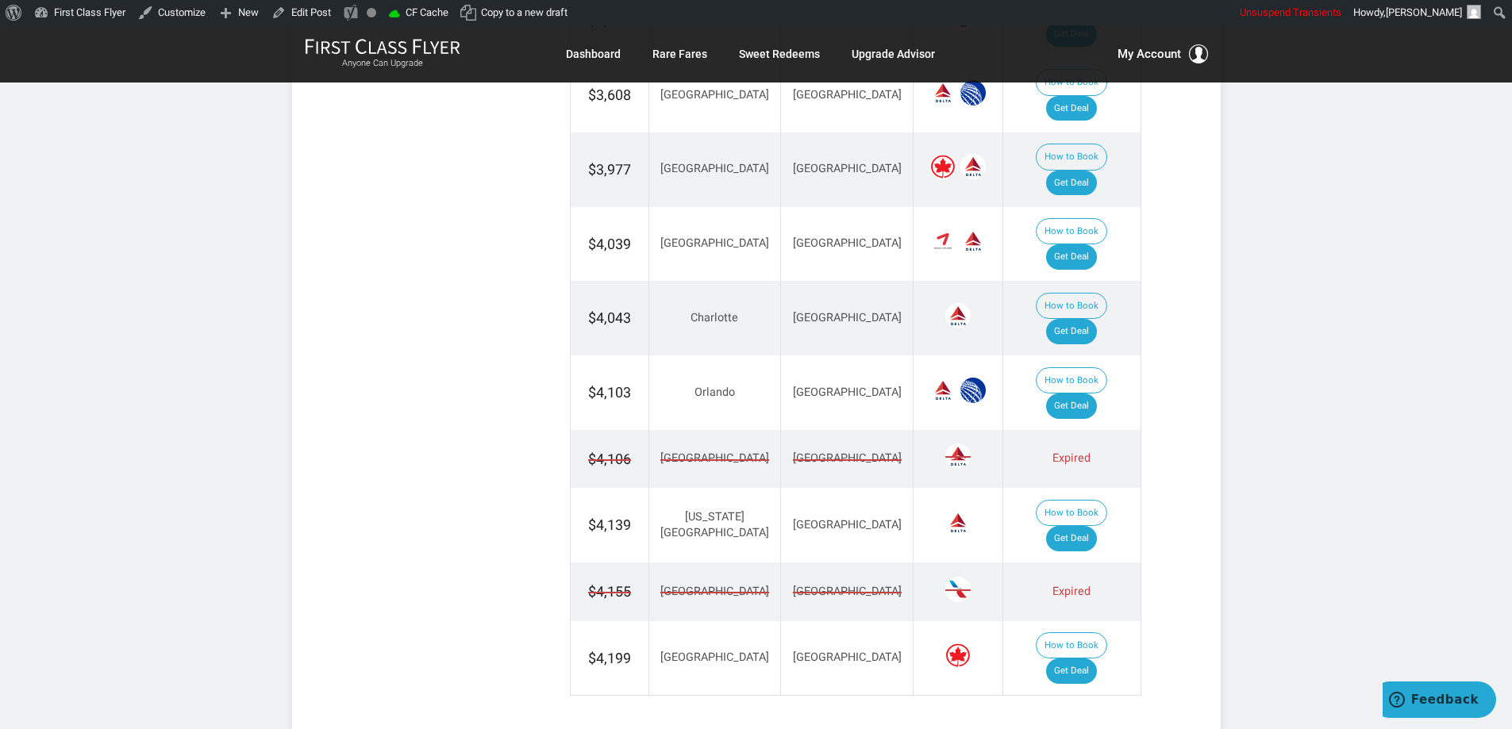
scroll to position [2228, 0]
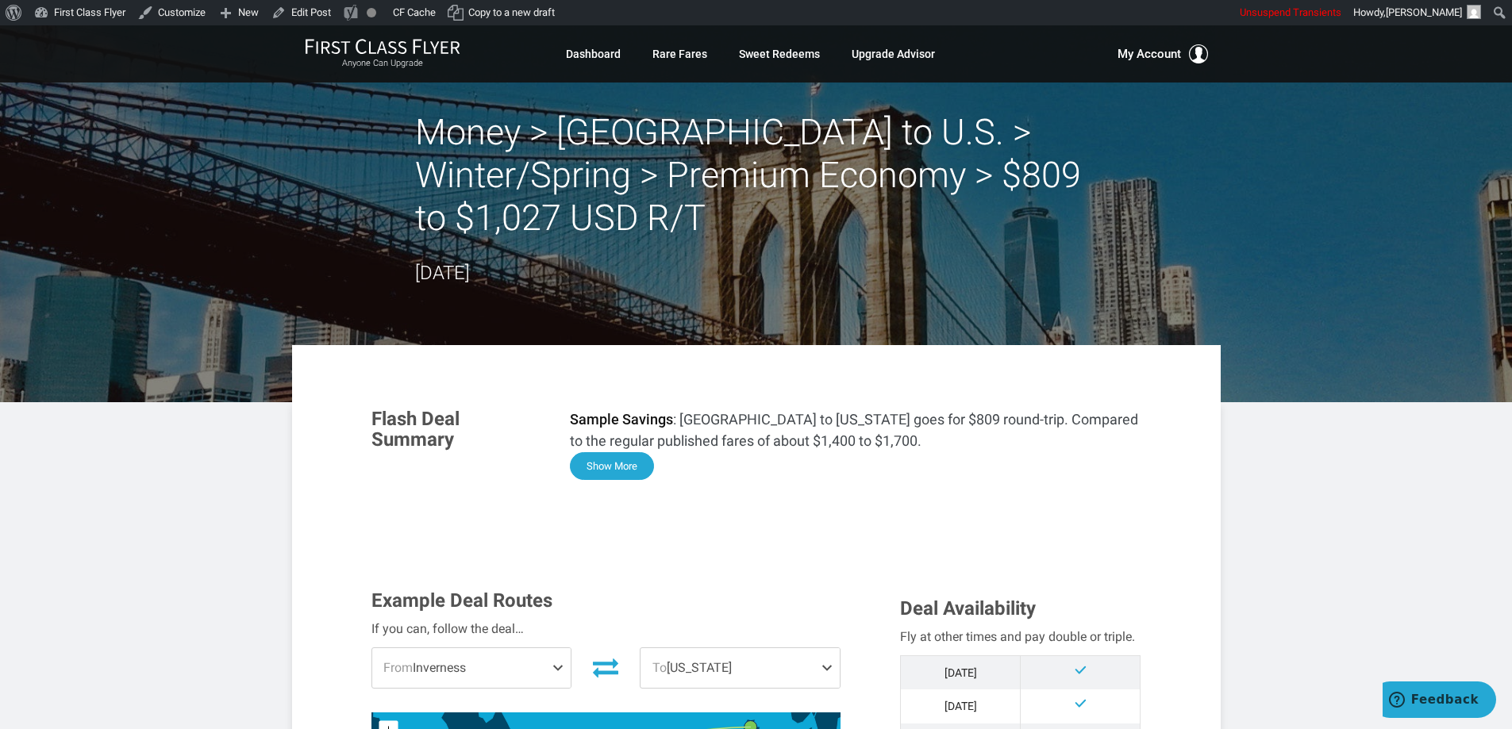
click at [608, 462] on button "Show More" at bounding box center [612, 466] width 84 height 28
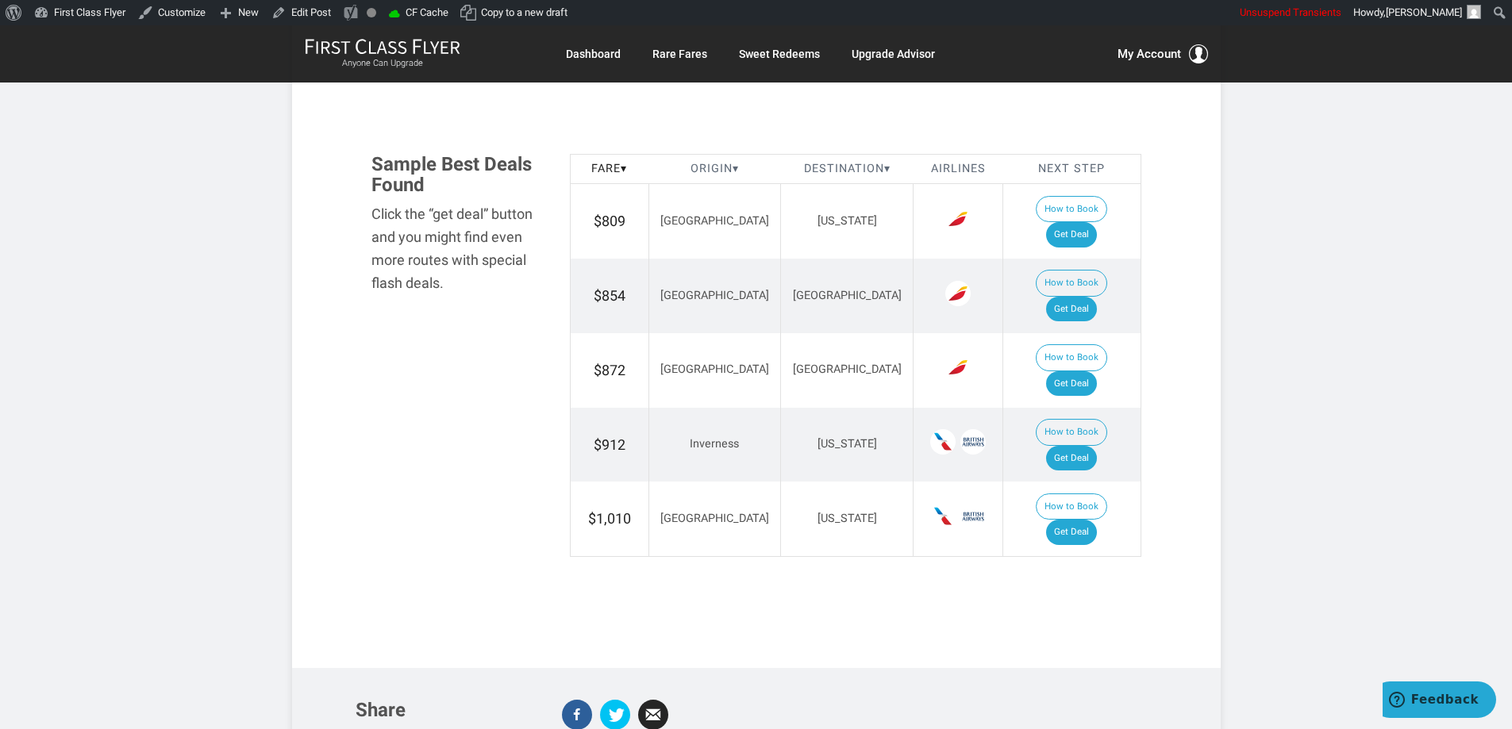
scroll to position [1983, 0]
